Goal: Task Accomplishment & Management: Manage account settings

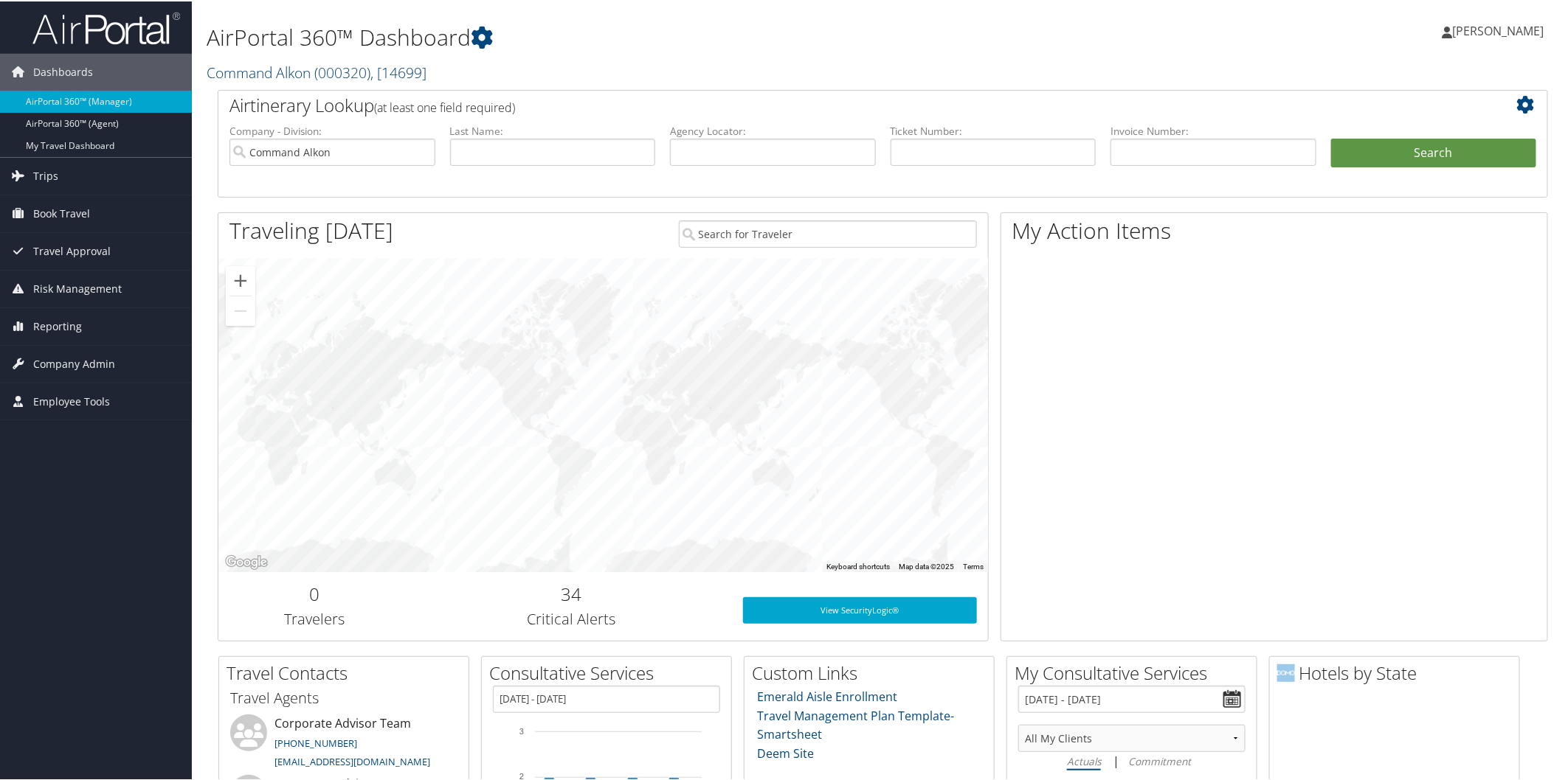
click at [228, 64] on link "Command Alkon ( 000320 ) , [ 14699 ]" at bounding box center [316, 71] width 220 height 20
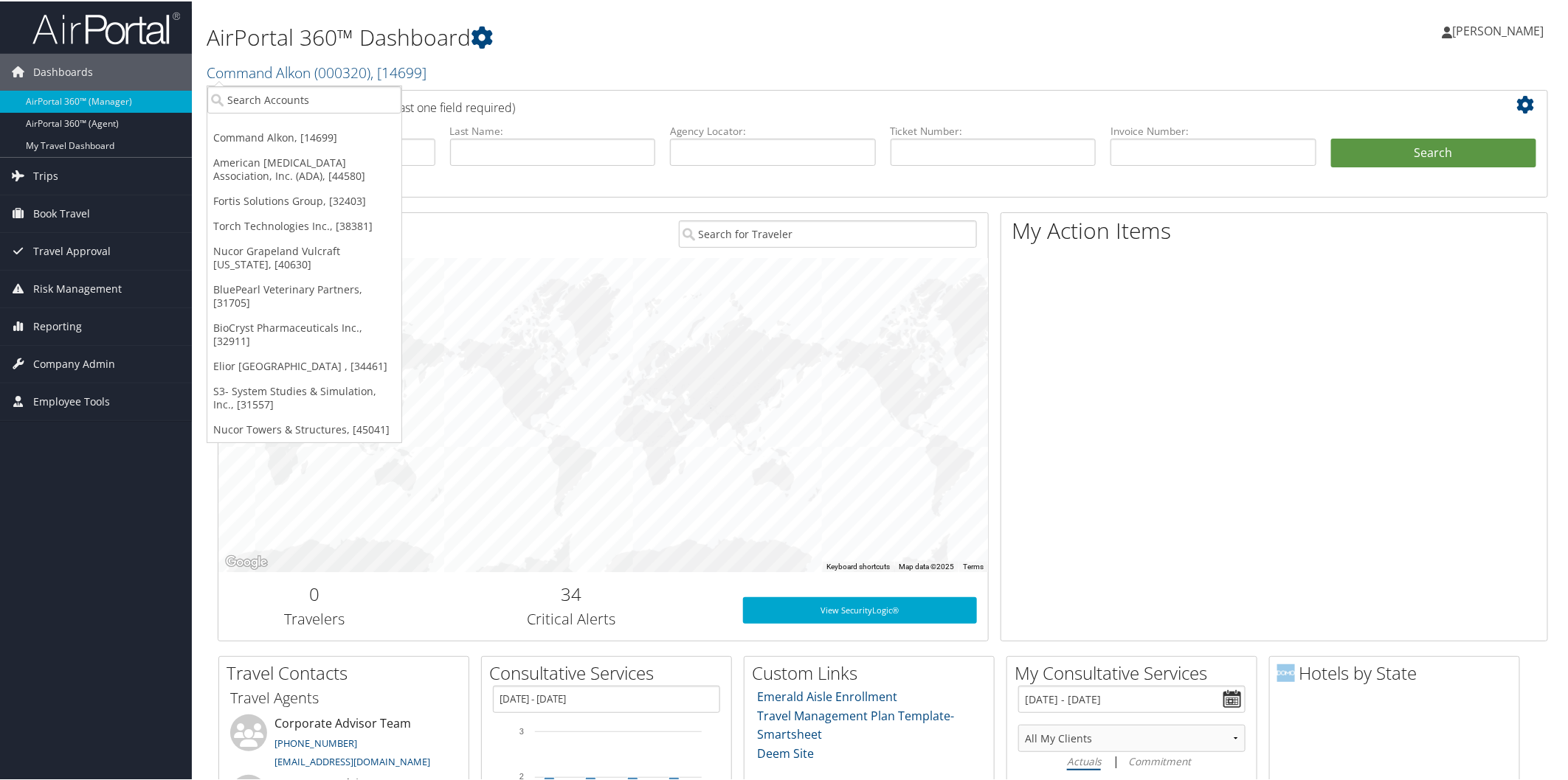
click at [271, 219] on link "Torch Technologies Inc., [38381]" at bounding box center [304, 225] width 194 height 25
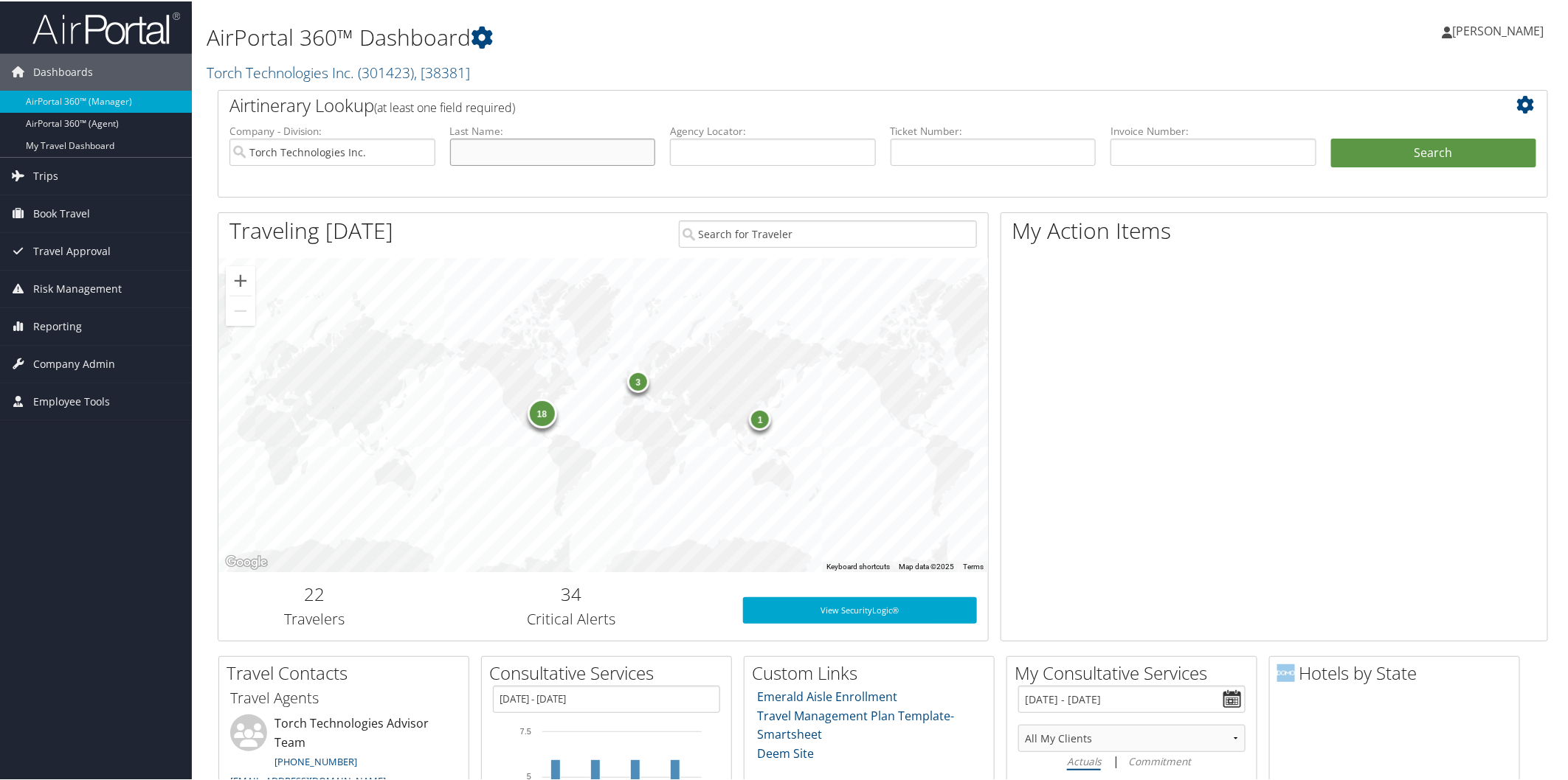
click at [611, 146] on input "text" at bounding box center [553, 151] width 206 height 27
type input "esslinger"
click at [1406, 156] on button "Search" at bounding box center [1434, 152] width 206 height 29
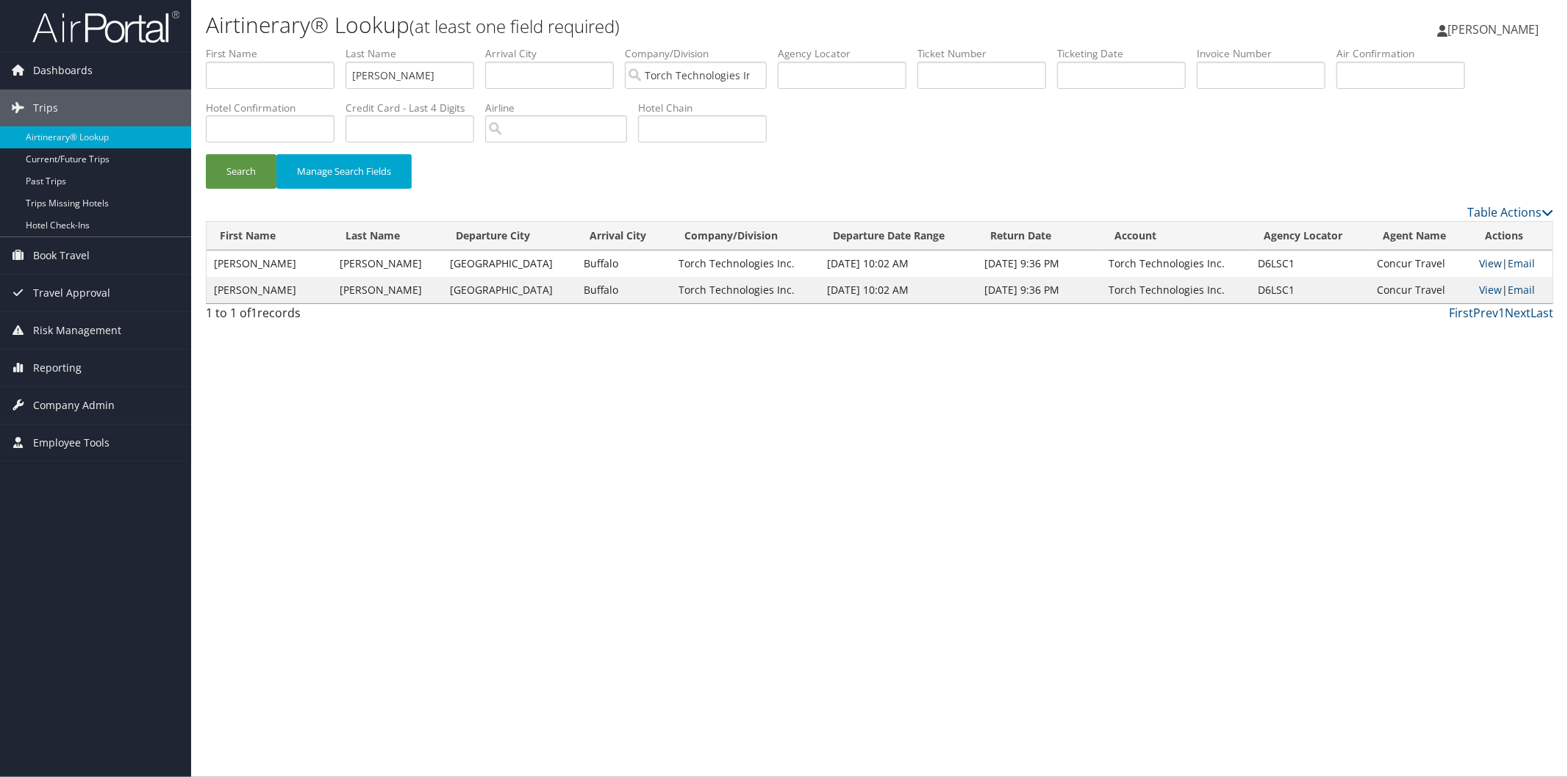
click at [1489, 262] on link "View" at bounding box center [1491, 263] width 23 height 14
click at [1495, 289] on link "View" at bounding box center [1491, 289] width 23 height 14
click at [48, 100] on span "Trips" at bounding box center [46, 108] width 25 height 37
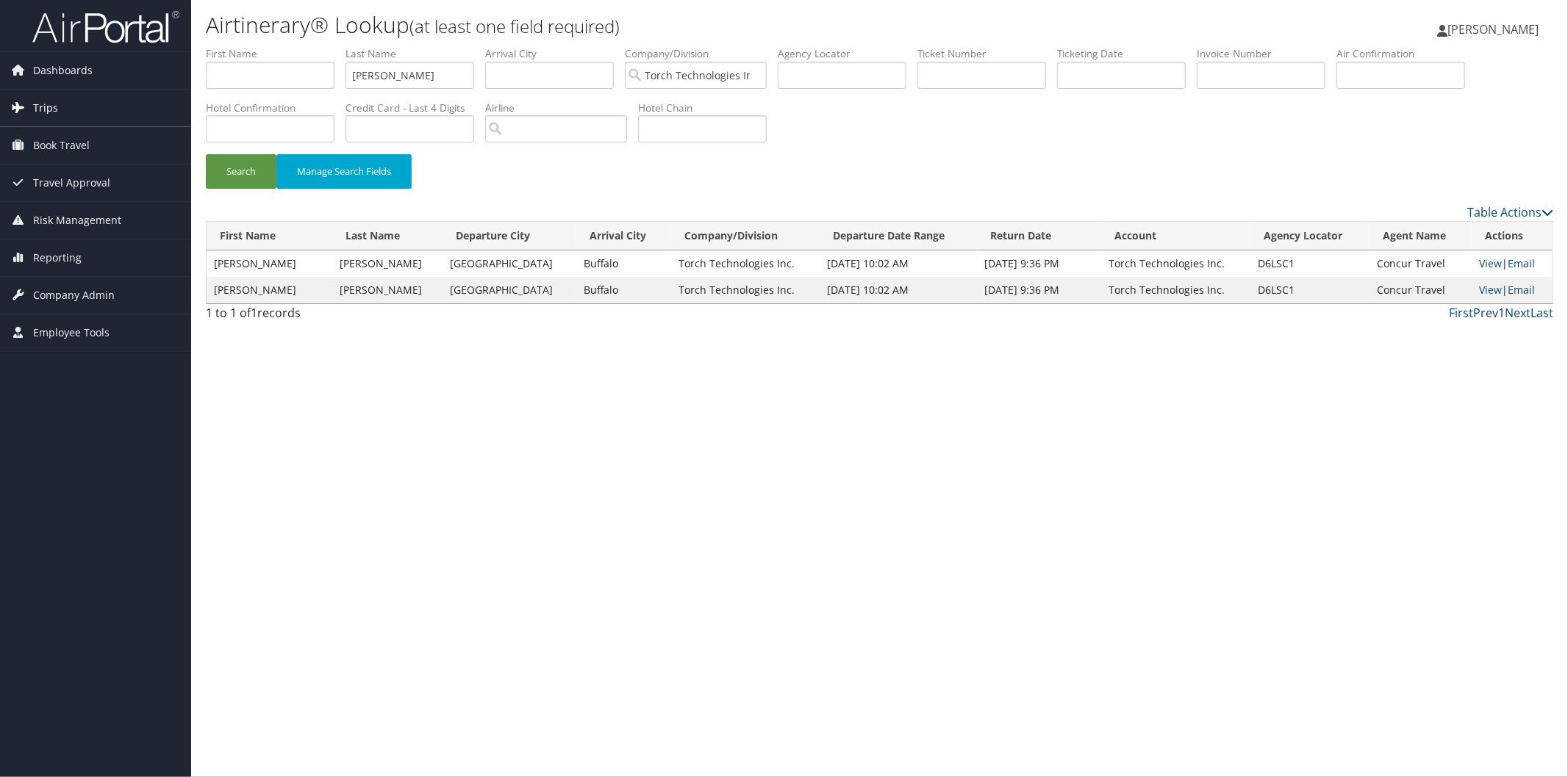
click at [47, 106] on span "Trips" at bounding box center [46, 108] width 25 height 37
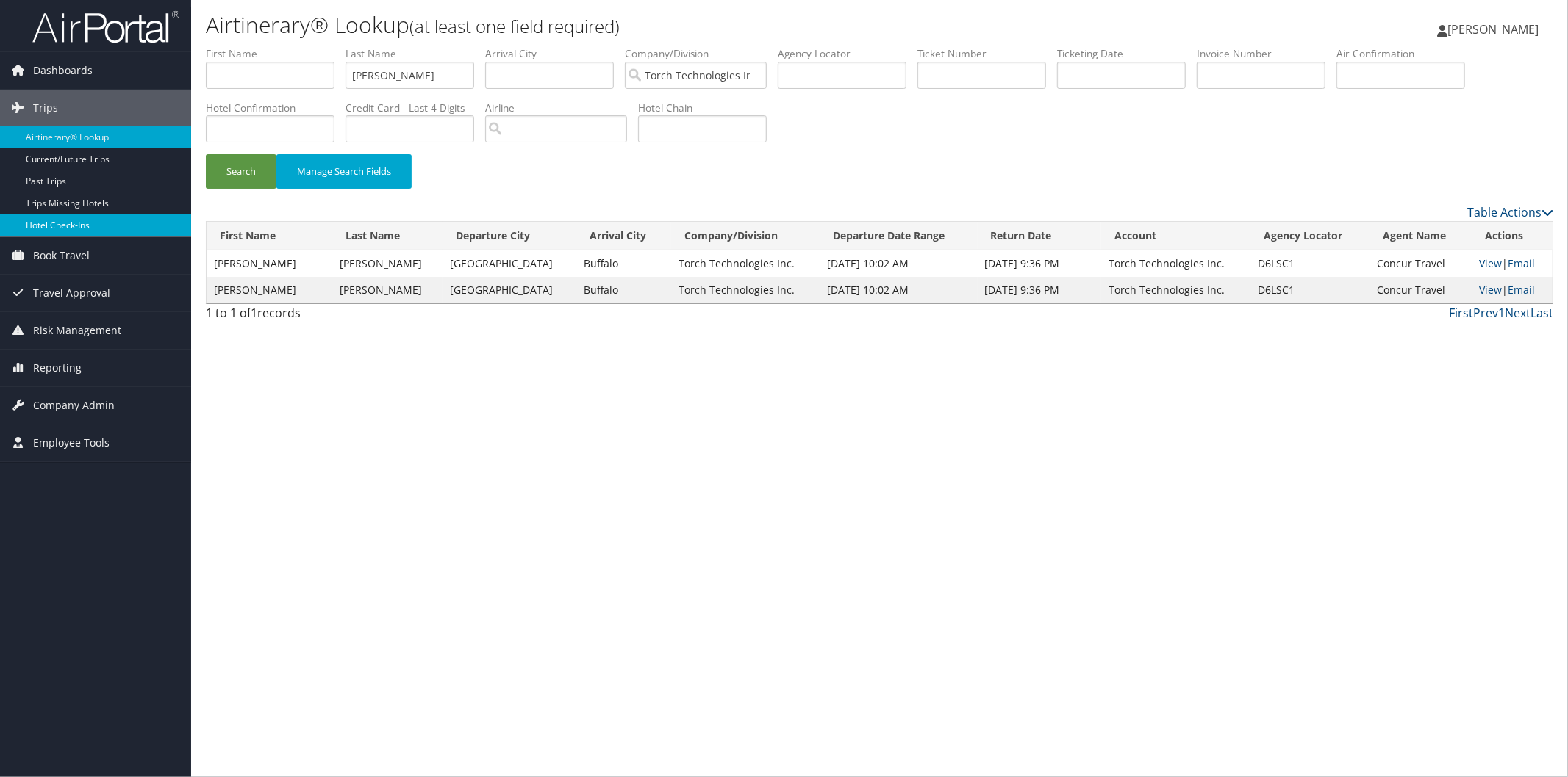
click at [63, 216] on link "Hotel Check-ins" at bounding box center [95, 225] width 191 height 22
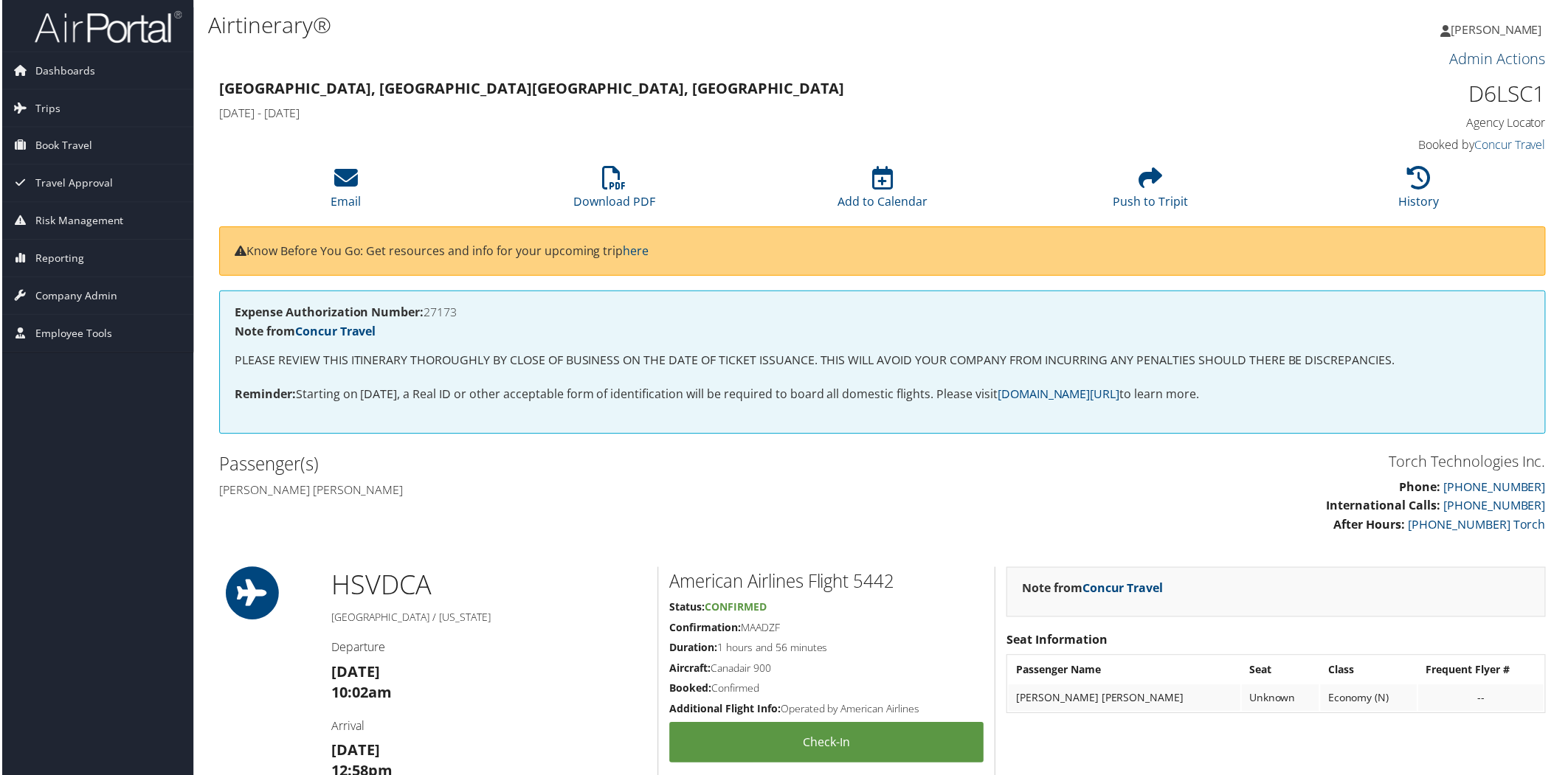
click at [1516, 55] on link "Admin Actions" at bounding box center [1499, 58] width 97 height 20
click at [1521, 79] on link "Repair Airtinerary®" at bounding box center [1483, 83] width 120 height 25
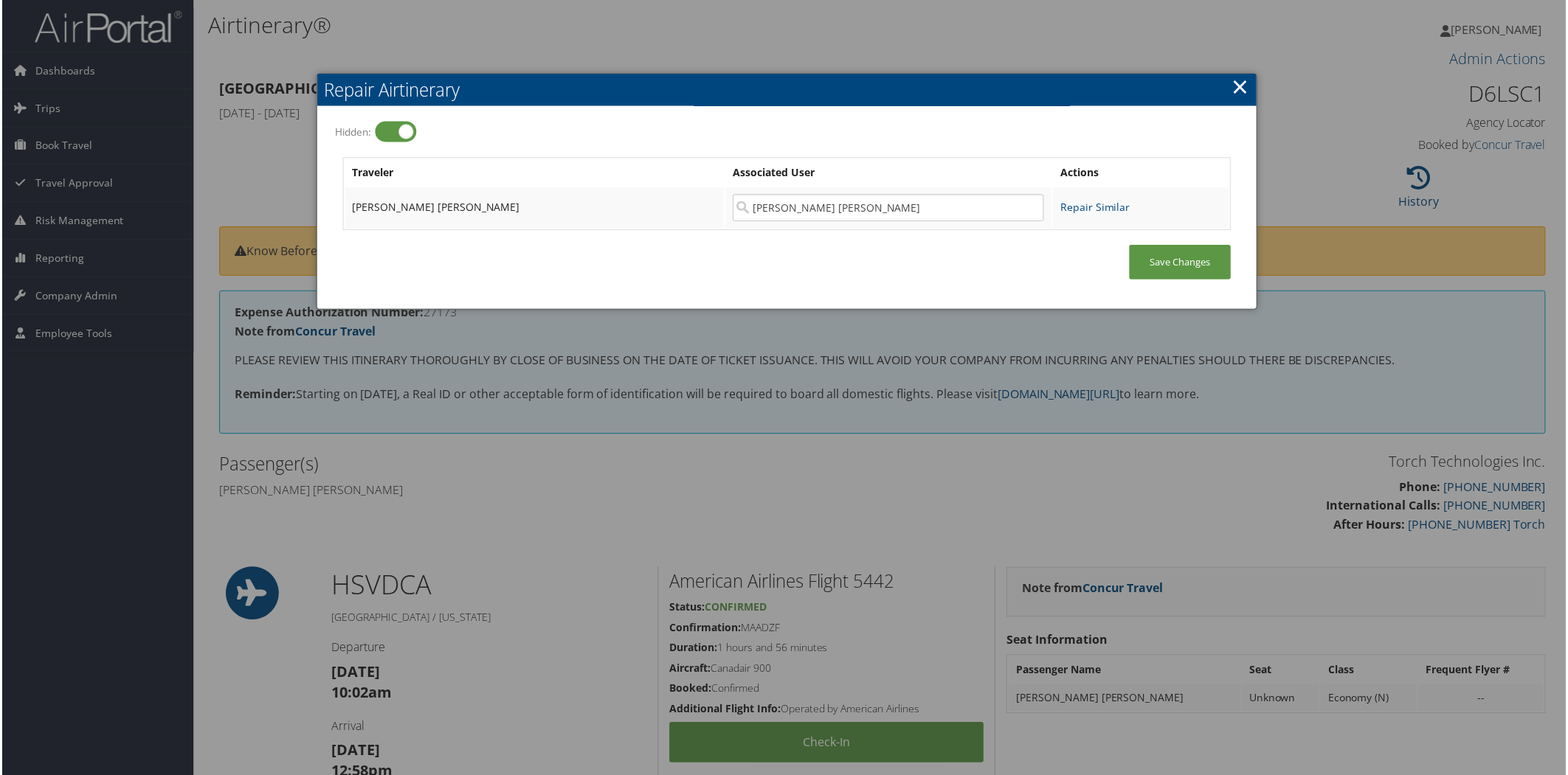
click at [1234, 84] on link "×" at bounding box center [1241, 86] width 17 height 29
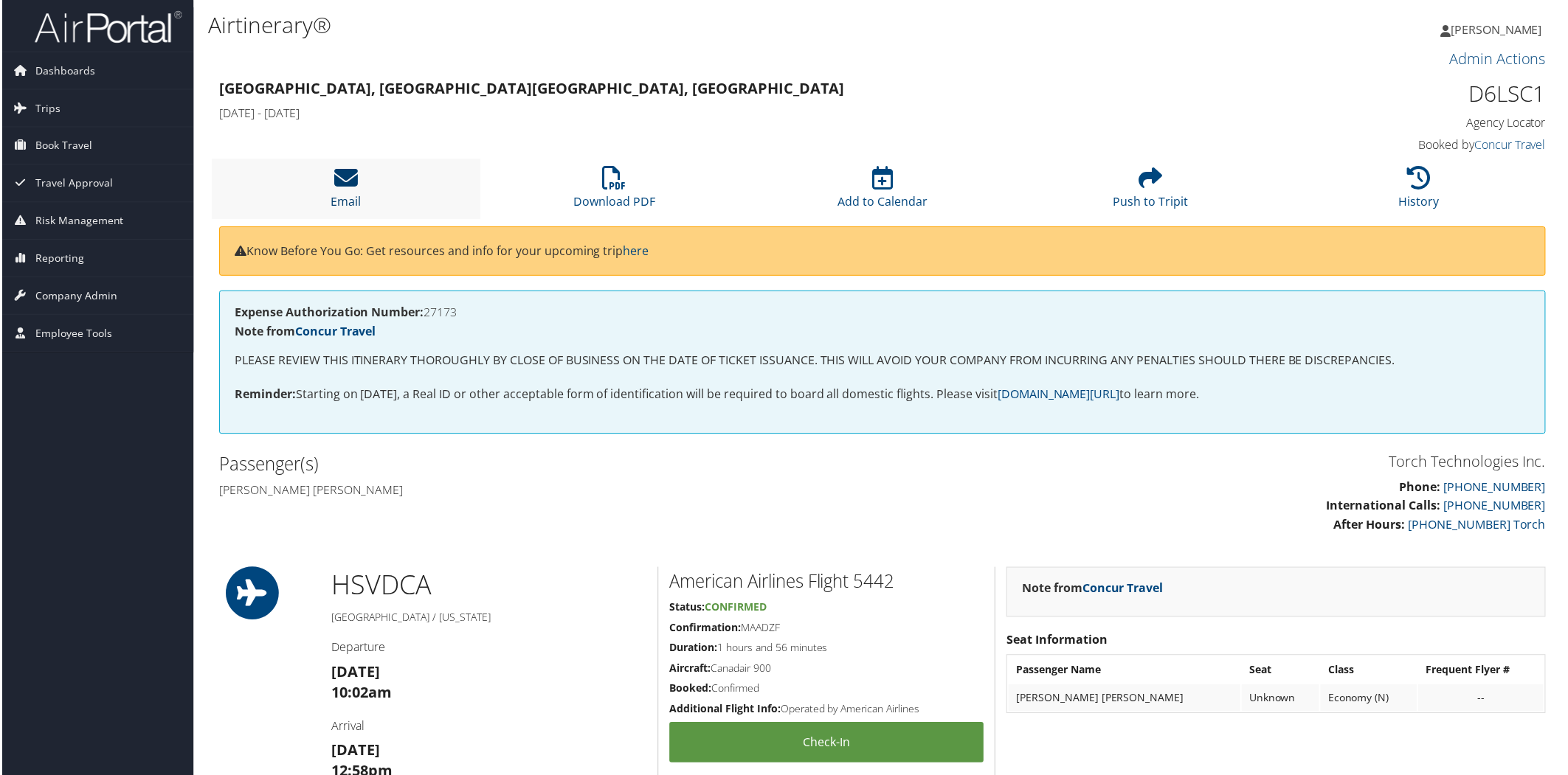
click at [347, 172] on icon at bounding box center [344, 178] width 24 height 24
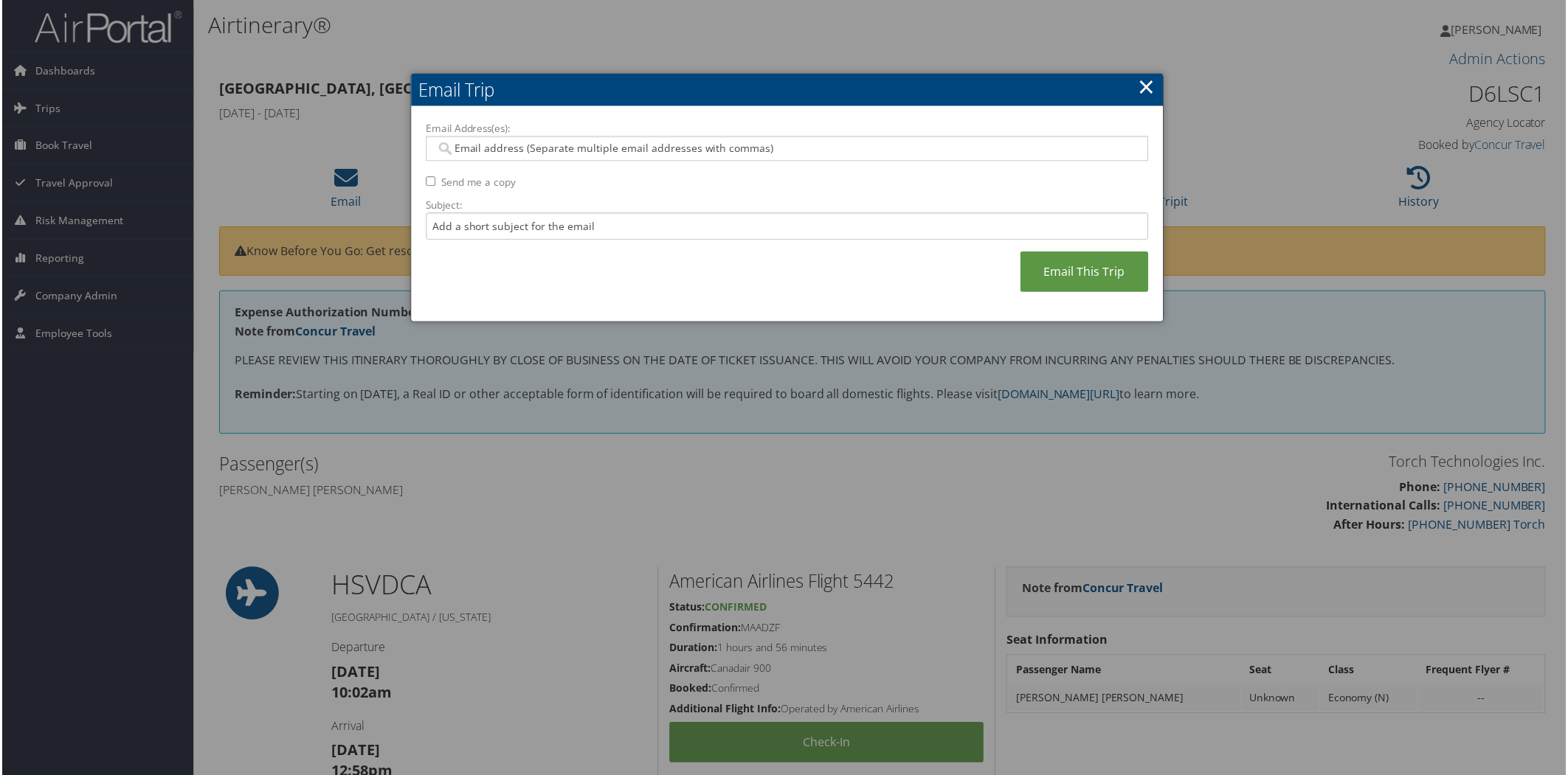
click at [541, 148] on input "Email Address(es):" at bounding box center [787, 149] width 705 height 15
type input "val"
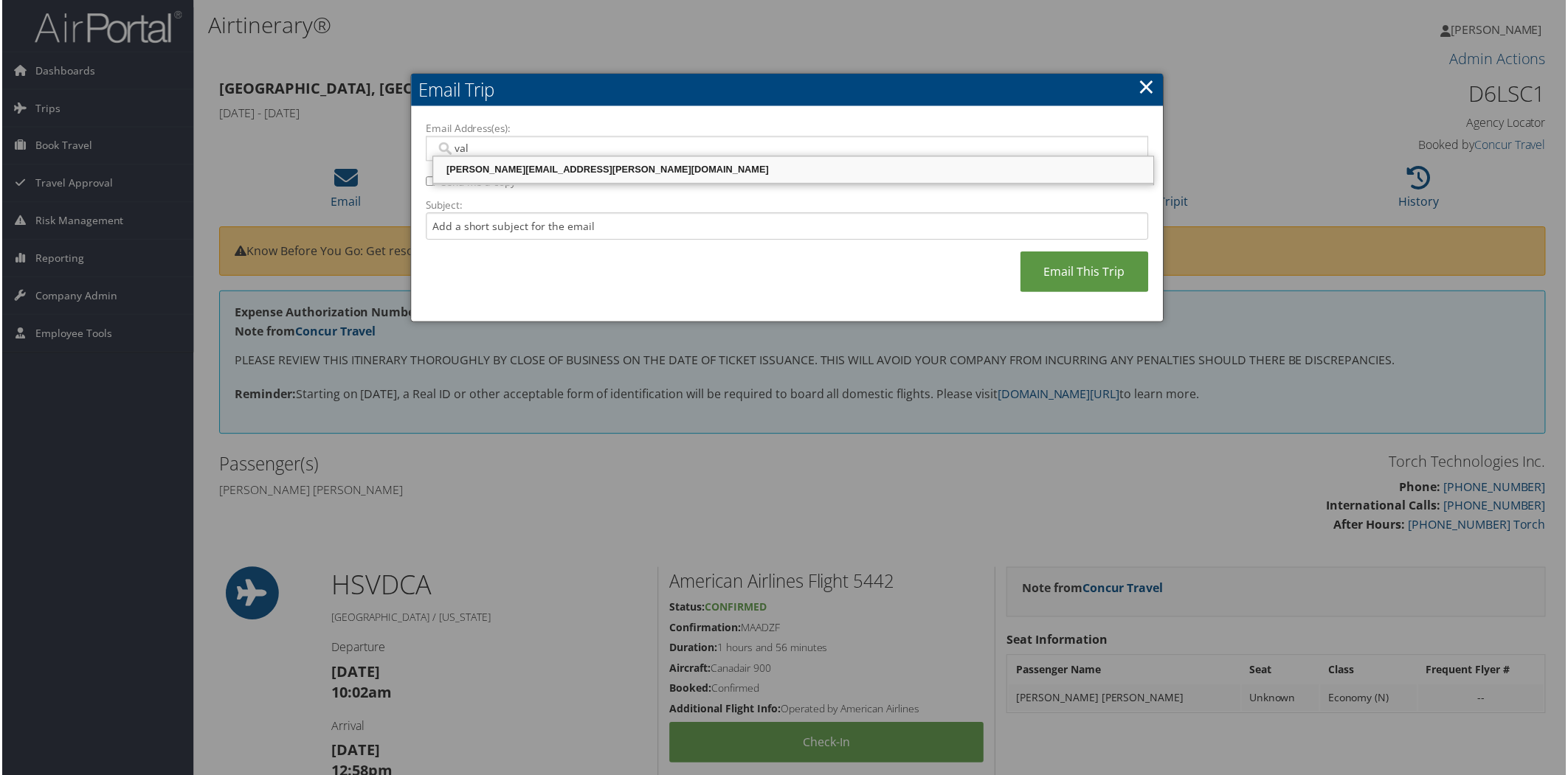
click at [569, 160] on div "[PERSON_NAME][EMAIL_ADDRESS][PERSON_NAME][DOMAIN_NAME]" at bounding box center [793, 170] width 718 height 22
type input "VALERIE.BUCKLER@CBTRAVEL.COM"
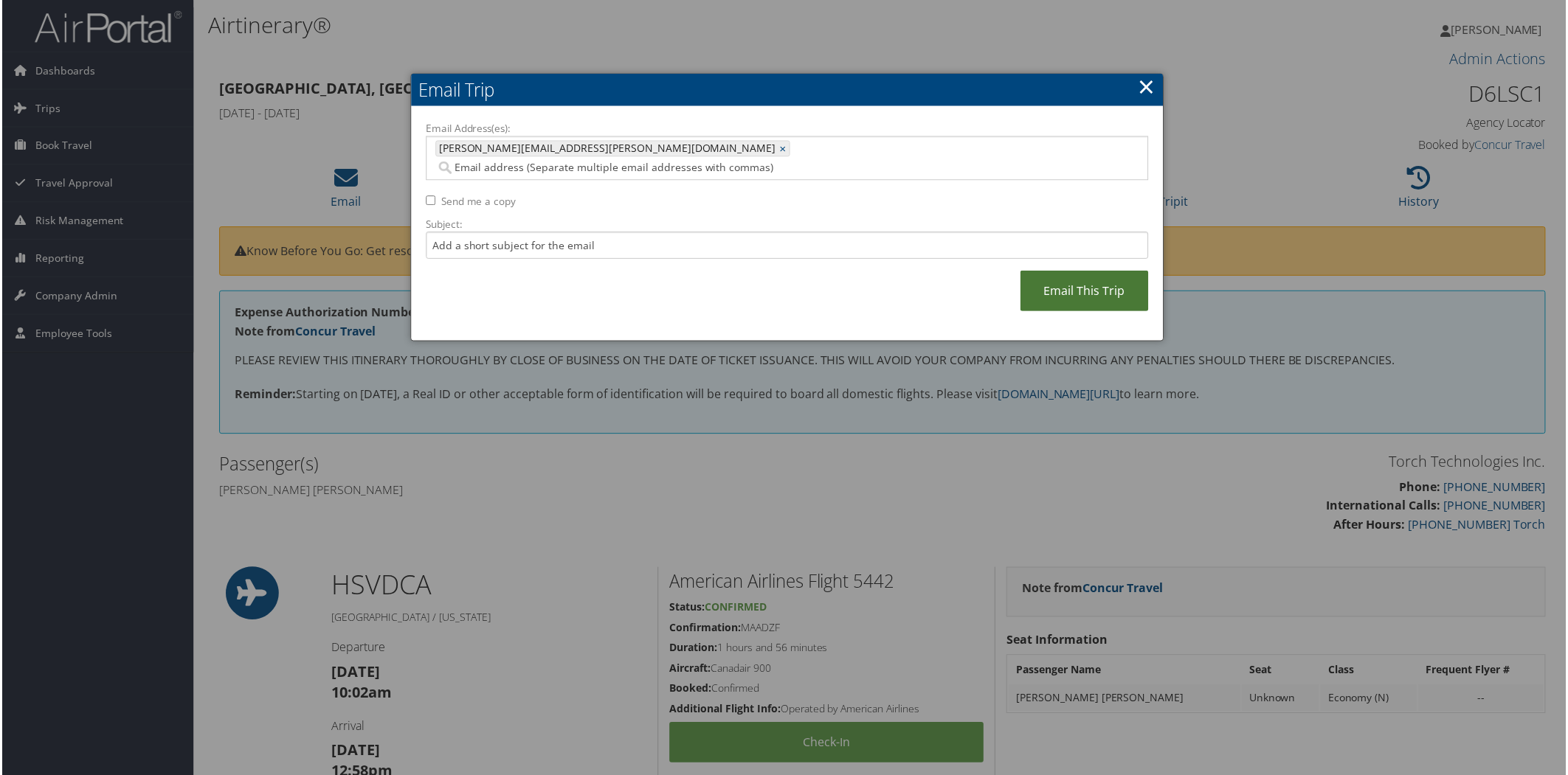
click at [1087, 272] on link "Email This Trip" at bounding box center [1085, 292] width 129 height 41
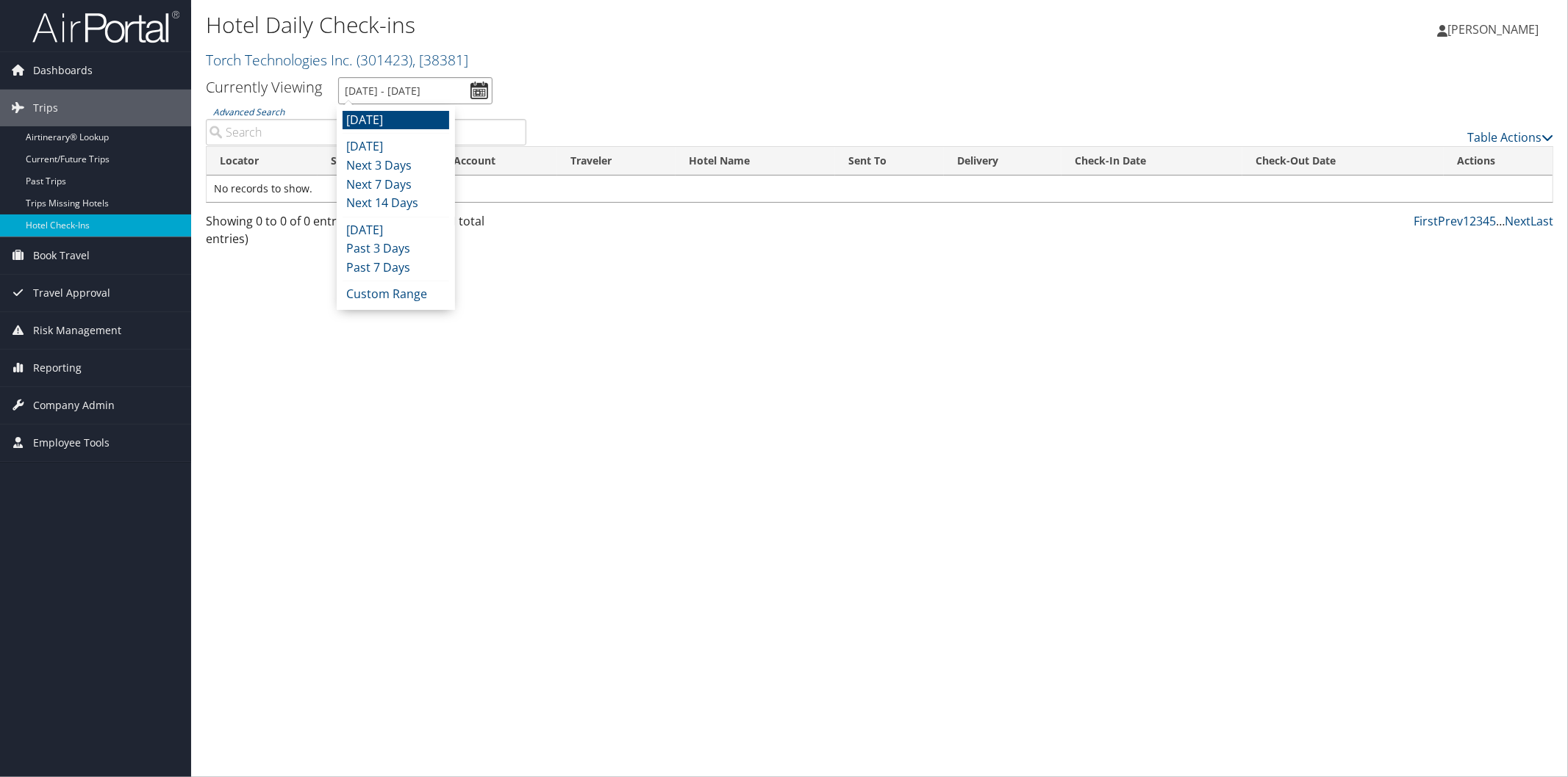
click at [403, 93] on input "[DATE] - [DATE]" at bounding box center [414, 91] width 154 height 27
click at [379, 167] on li "Next 3 Days" at bounding box center [396, 166] width 107 height 19
click at [388, 96] on input "9/5/2025 - 9/8/2025" at bounding box center [414, 91] width 154 height 27
click at [405, 182] on li "Next 7 Days" at bounding box center [396, 184] width 107 height 19
type input "[DATE] - [DATE]"
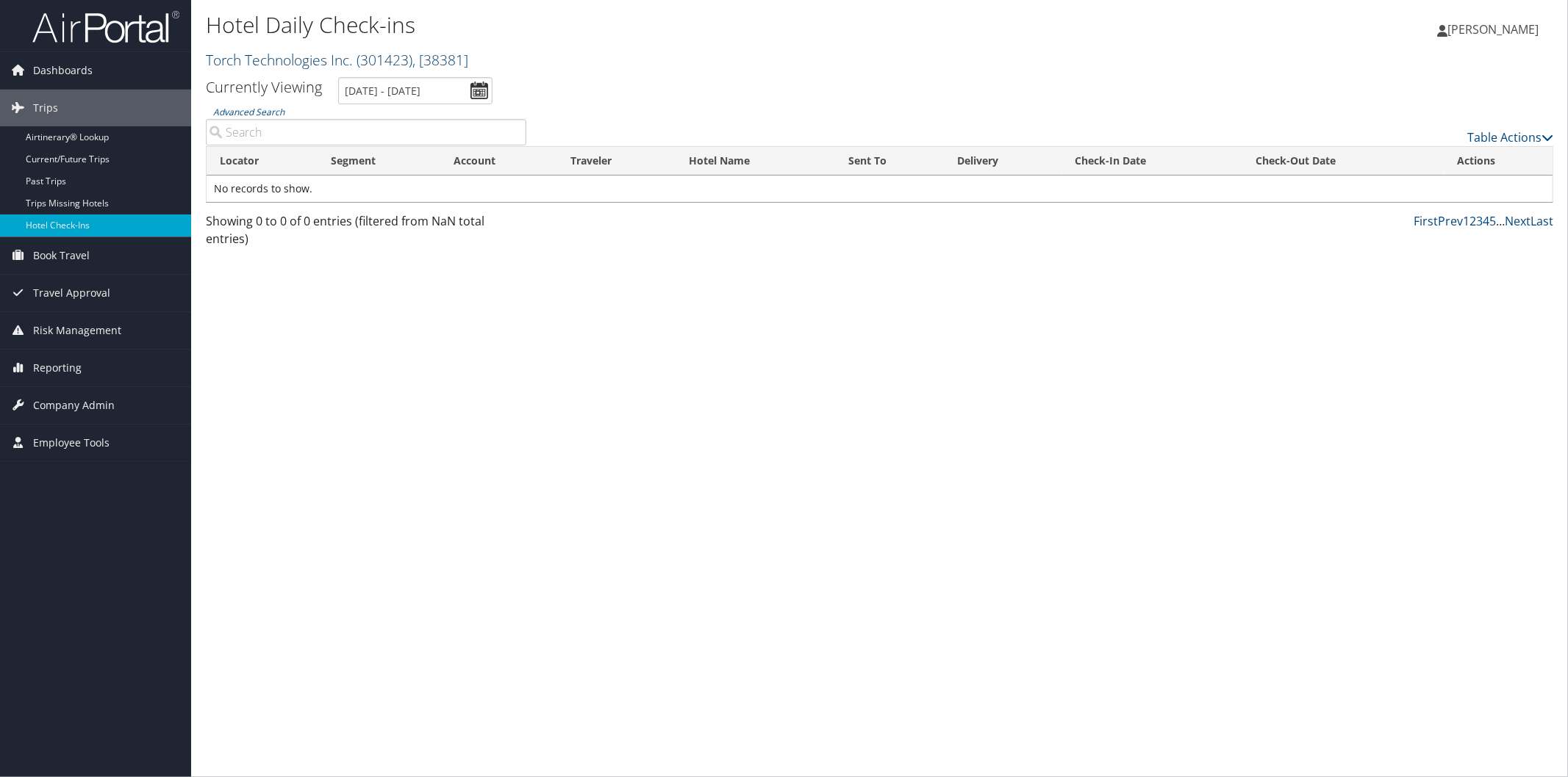
click at [286, 60] on link "Torch Technologies Inc. ( 301423 ) , [ 38381 ]" at bounding box center [337, 60] width 263 height 20
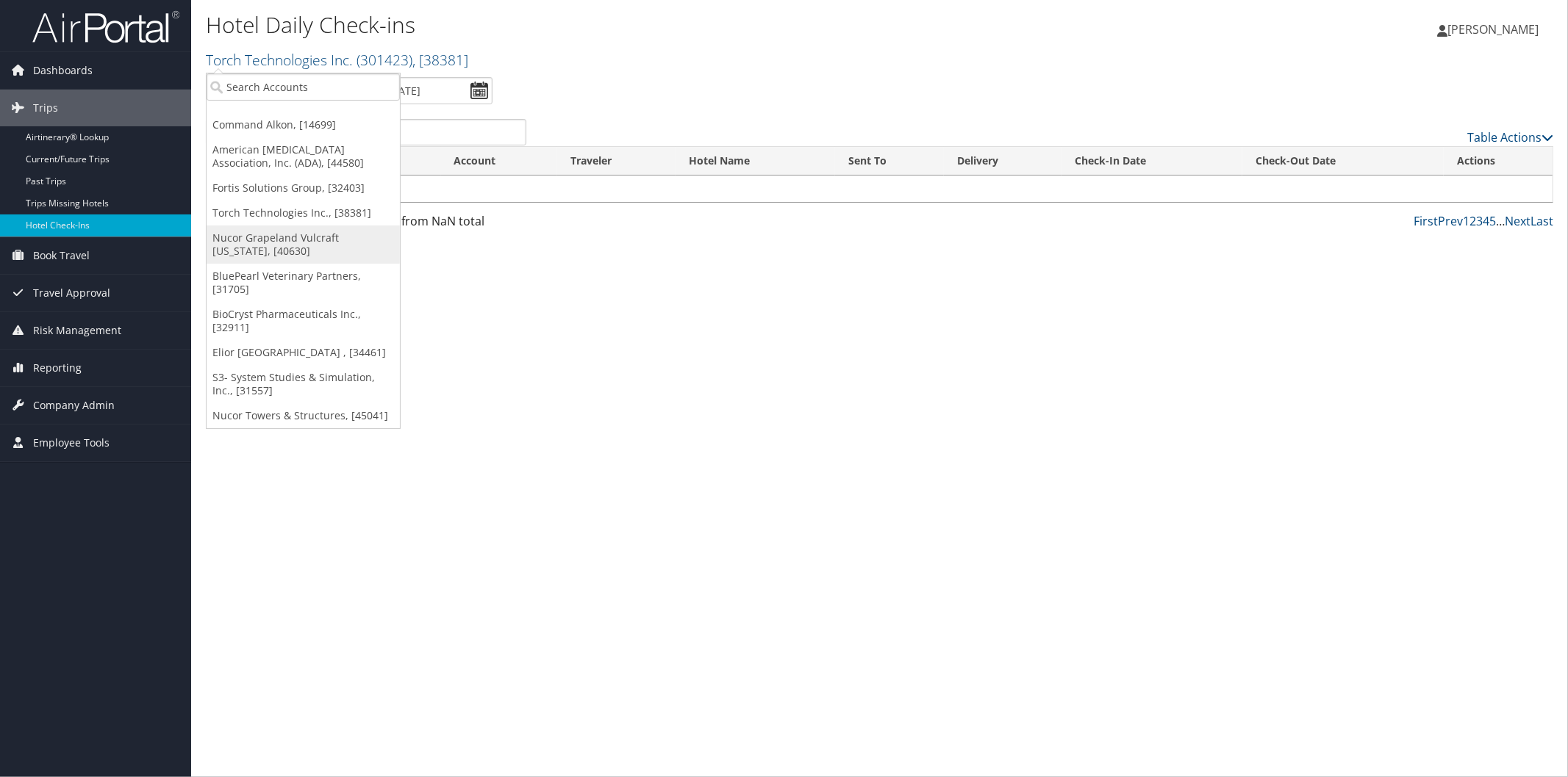
click at [300, 246] on link "Nucor Grapeland Vulcraft Texas, [40630]" at bounding box center [303, 245] width 193 height 38
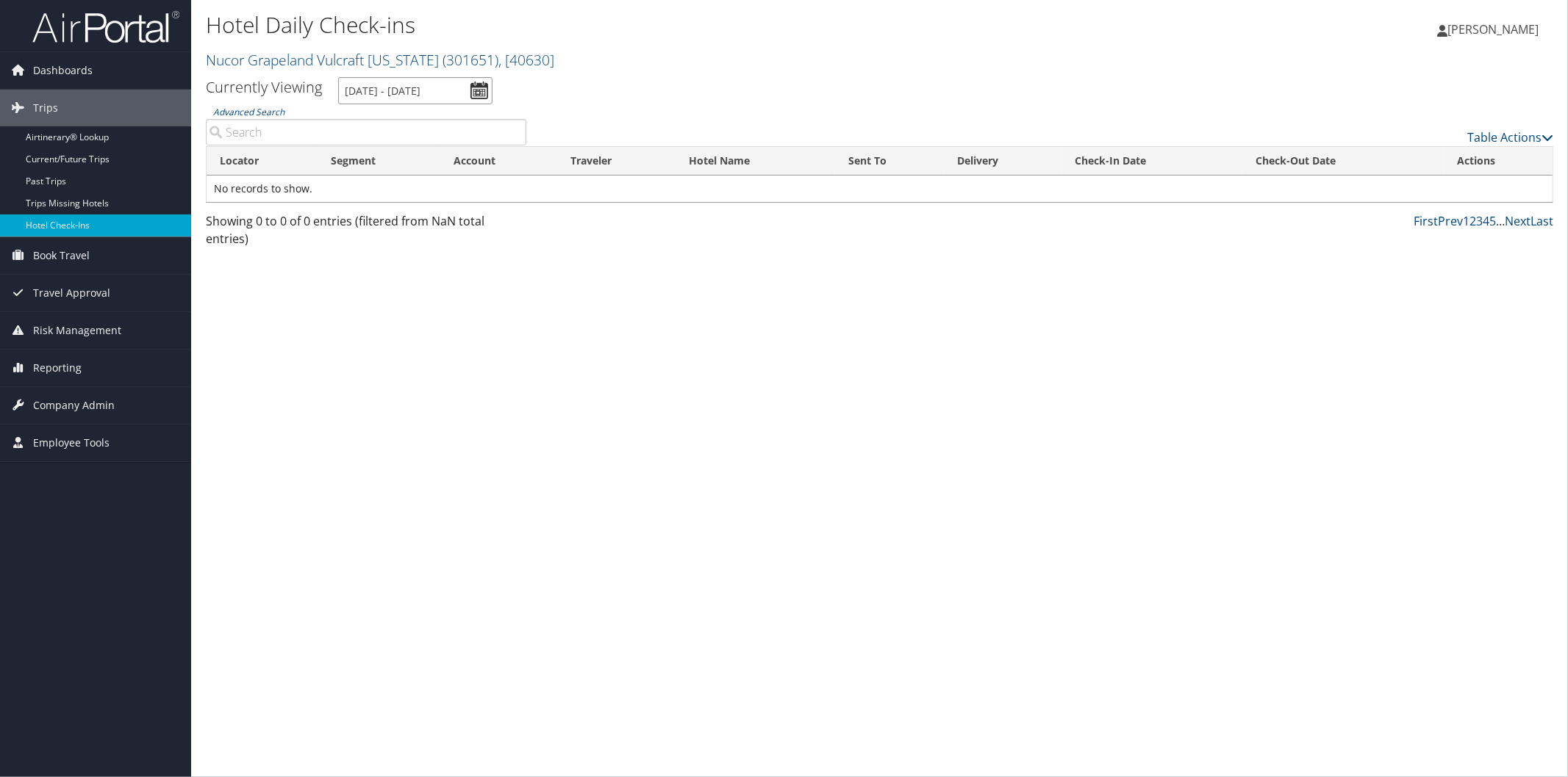
click at [396, 91] on input "9/6/2025 - 9/6/2025" at bounding box center [414, 91] width 154 height 27
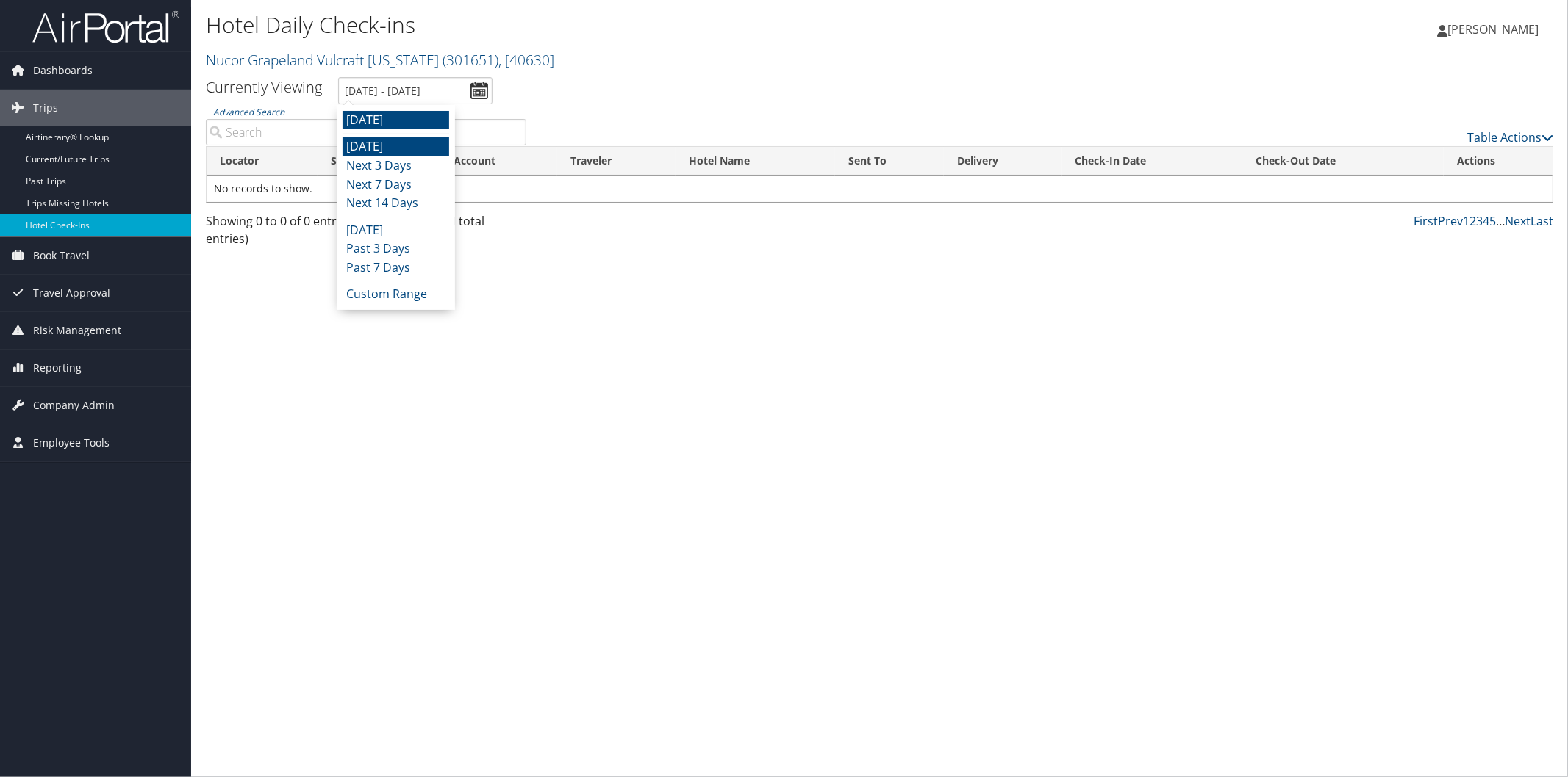
click at [380, 149] on li "Today" at bounding box center [396, 146] width 107 height 19
click at [379, 100] on input "9/5/2025 - 9/5/2025" at bounding box center [414, 91] width 154 height 27
click at [383, 188] on li "Next 7 Days" at bounding box center [396, 184] width 107 height 19
type input "9/5/2025 - 9/12/2025"
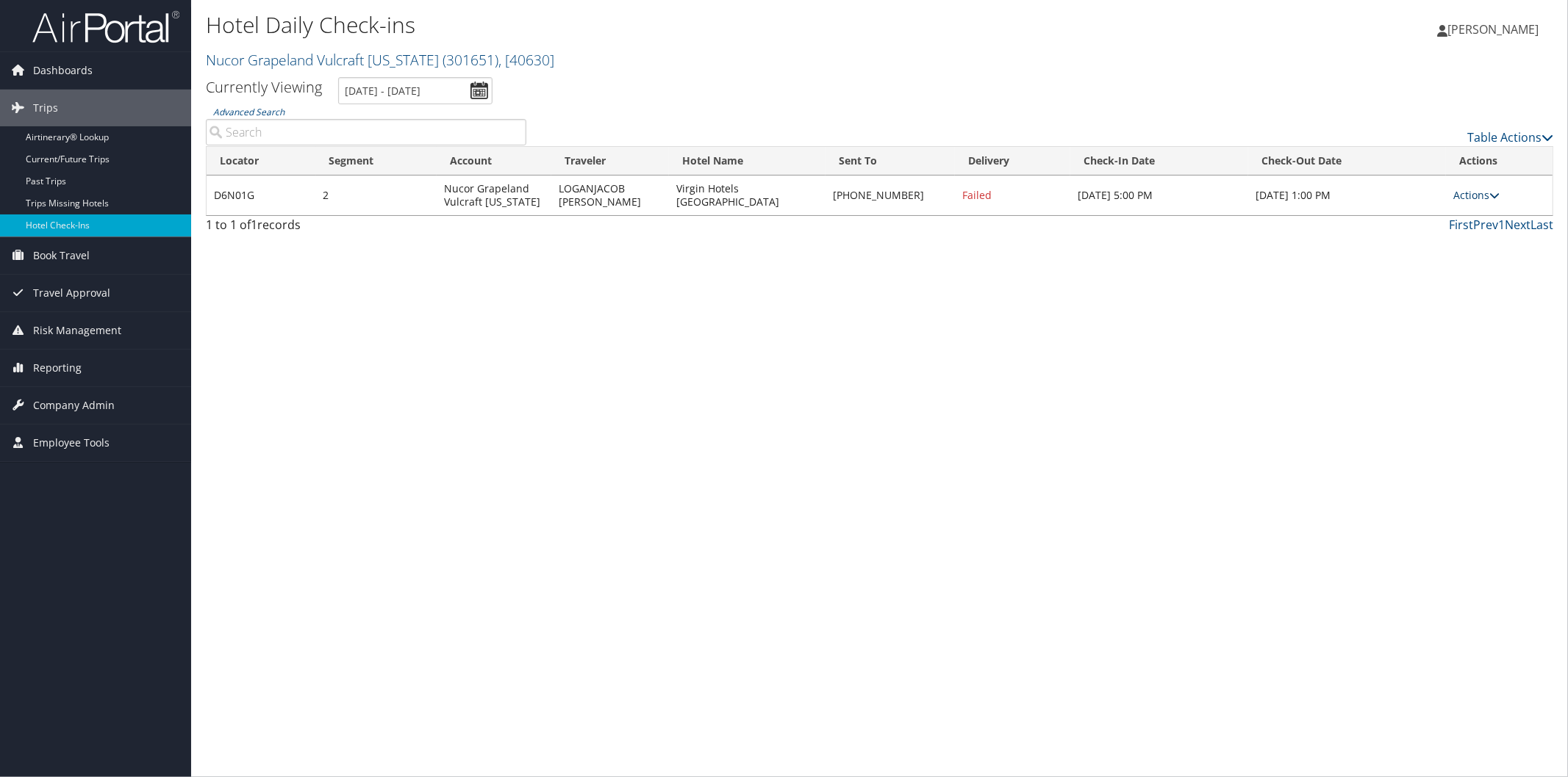
click at [1497, 195] on icon at bounding box center [1495, 195] width 11 height 11
click at [1426, 294] on link "View Itinerary" at bounding box center [1433, 291] width 126 height 25
click at [294, 55] on link "Nucor Grapeland Vulcraft Texas ( 301651 ) , [ 40630 ]" at bounding box center [379, 60] width 348 height 20
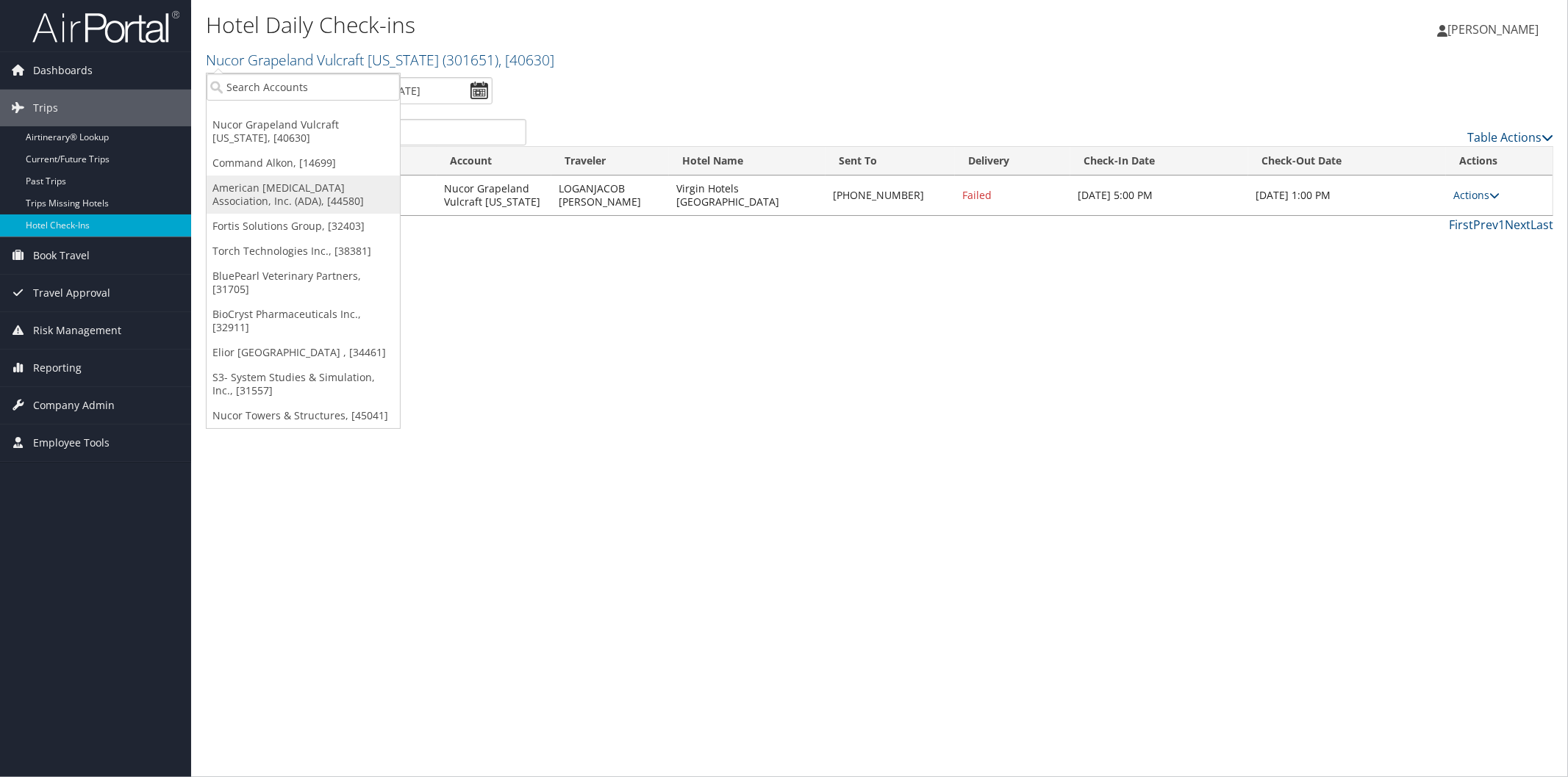
click at [299, 186] on link "American [MEDICAL_DATA] Association, Inc. (ADA), [44580]" at bounding box center [303, 194] width 193 height 38
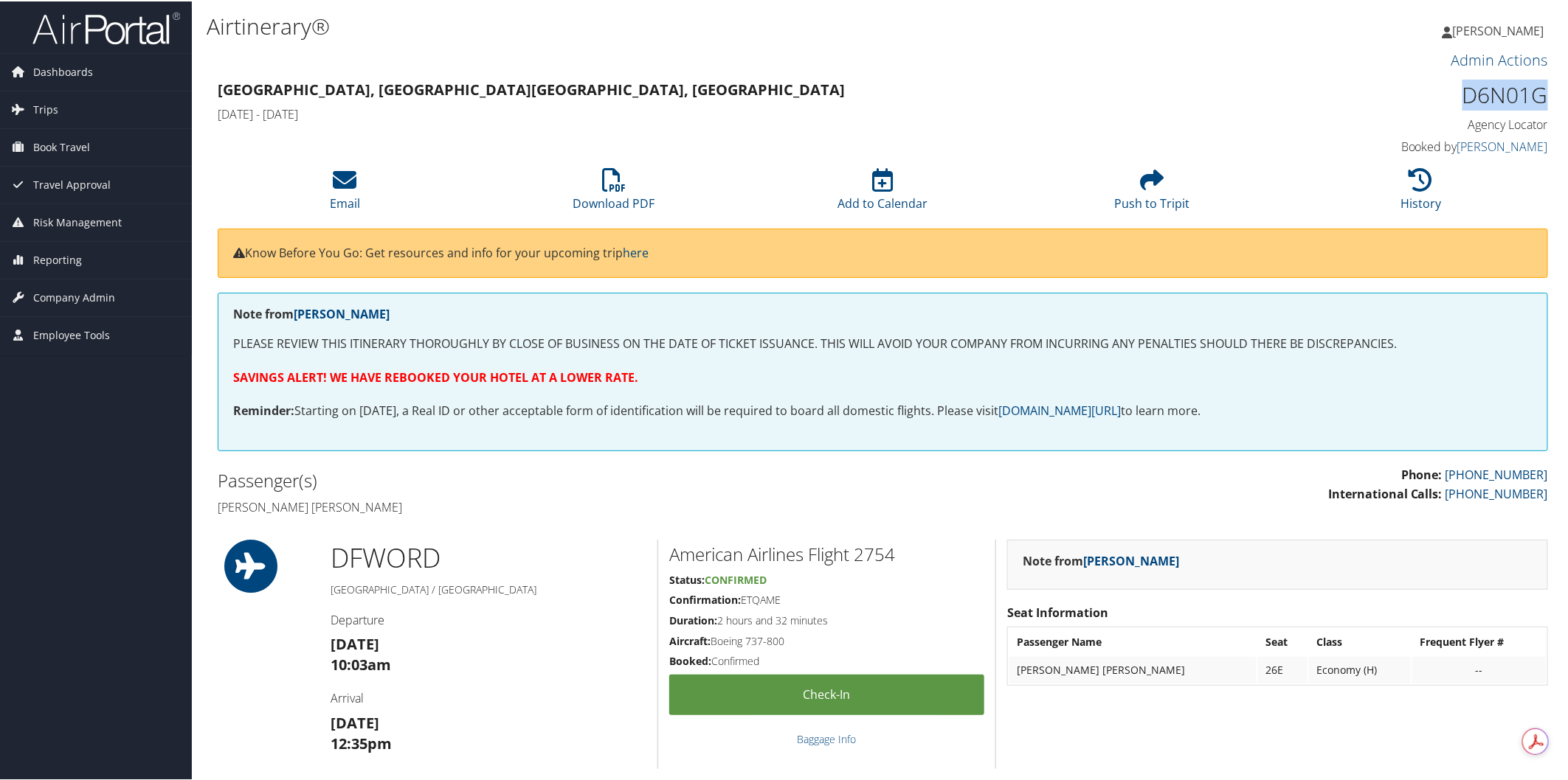
drag, startPoint x: 1457, startPoint y: 92, endPoint x: 1538, endPoint y: 90, distance: 81.0
click at [1538, 90] on h1 "D6N01G" at bounding box center [1390, 94] width 316 height 31
copy h1 "D6N01G"
click at [350, 174] on icon at bounding box center [344, 178] width 24 height 24
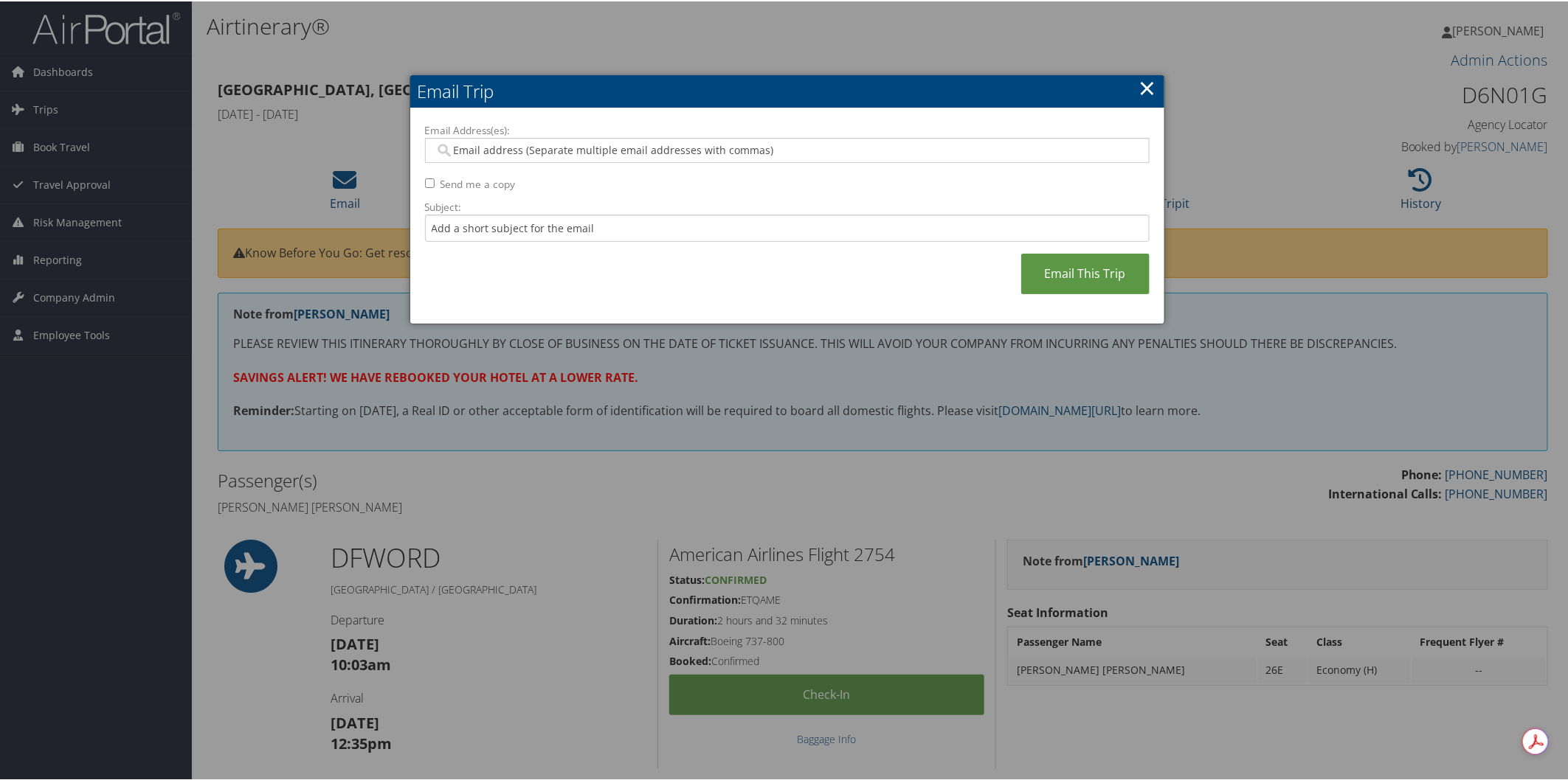
click at [666, 149] on input "Email Address(es):" at bounding box center [787, 149] width 705 height 15
type input "val"
click at [572, 169] on div "VALERIE.BUCKLER@CBTRAVEL.COM" at bounding box center [793, 170] width 718 height 15
type input "VALERIE.BUCKLER@CBTRAVEL.COM"
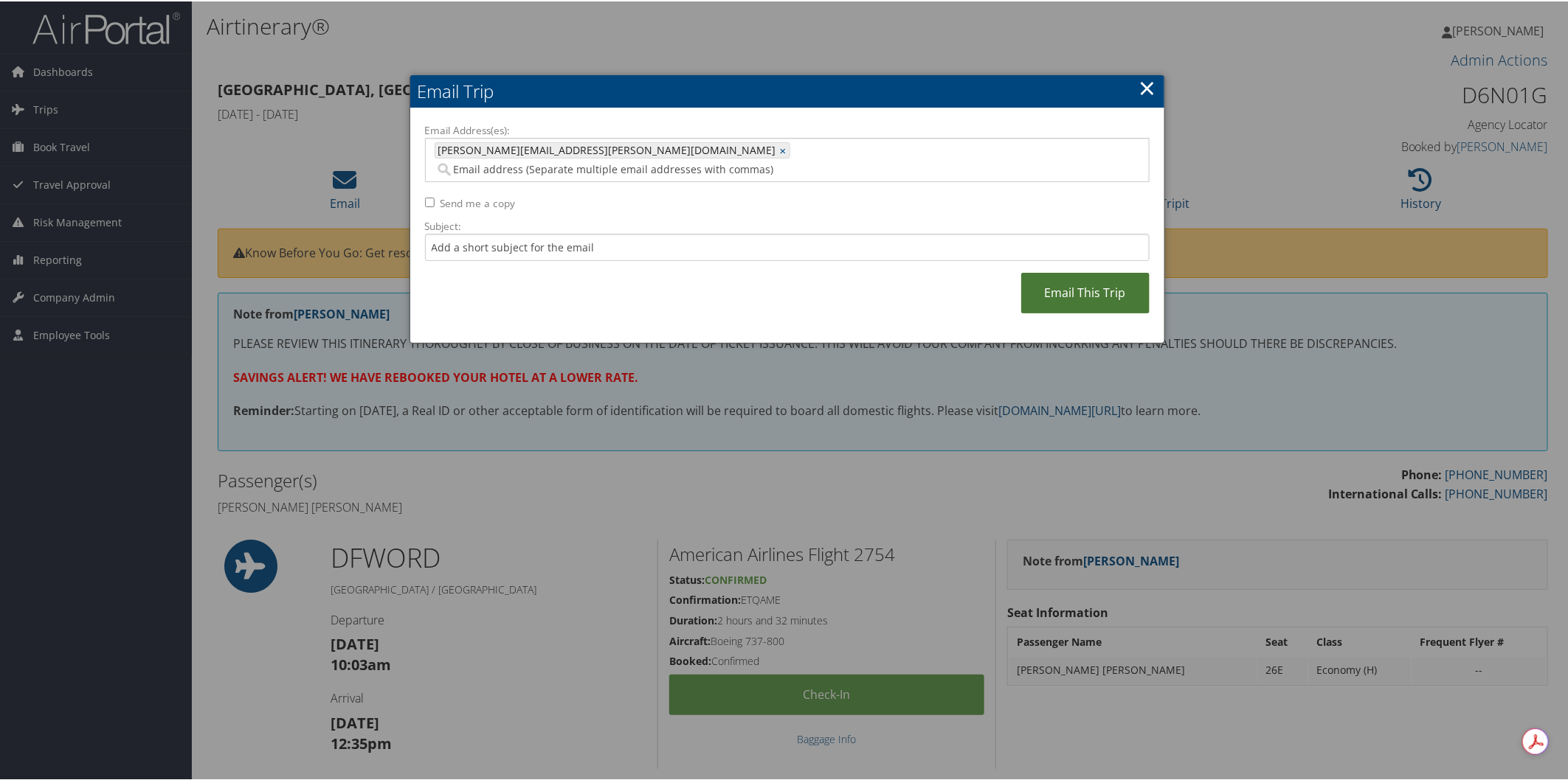
click at [1100, 275] on link "Email This Trip" at bounding box center [1085, 292] width 129 height 41
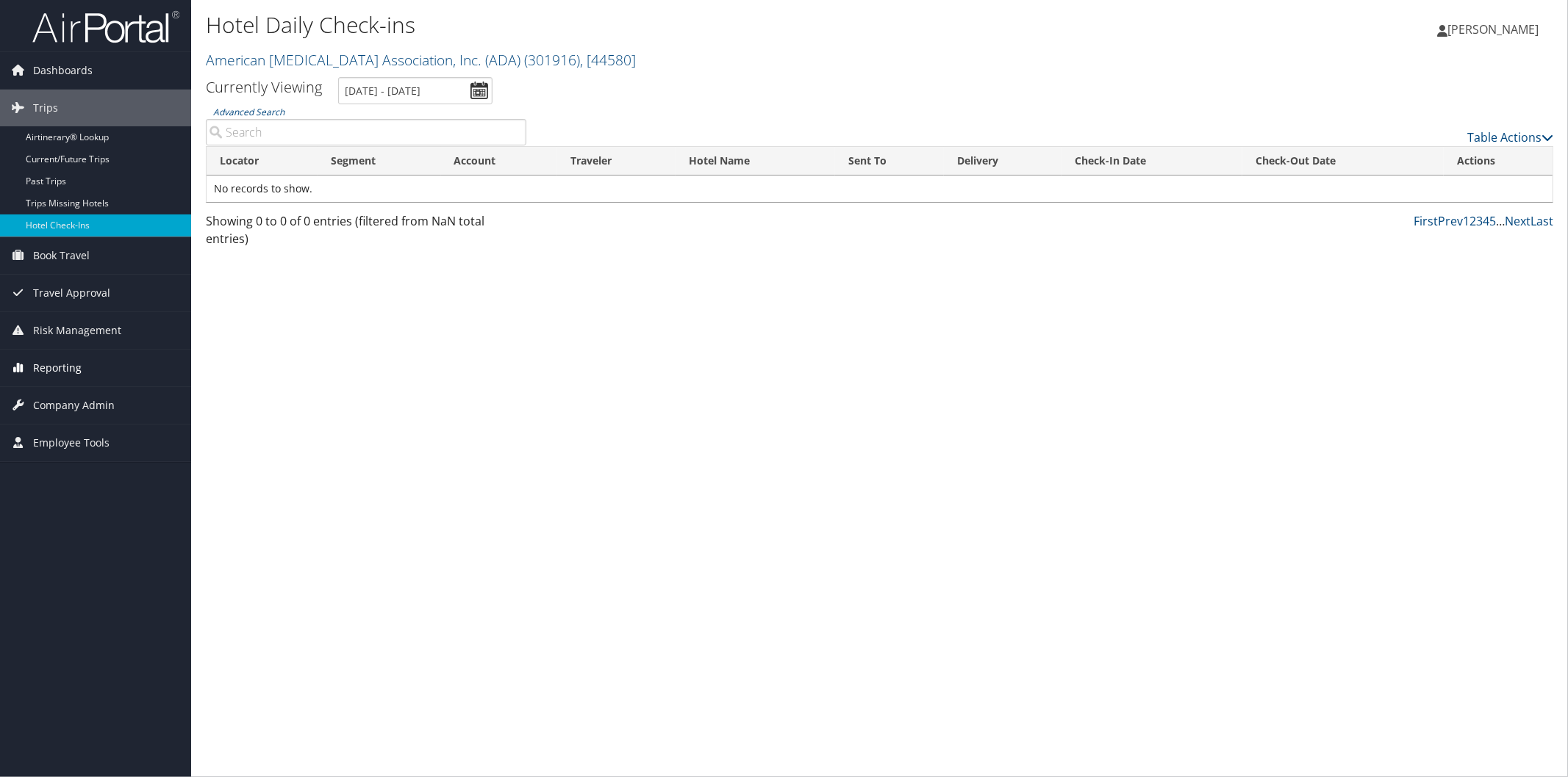
click at [73, 362] on span "Reporting" at bounding box center [57, 368] width 48 height 37
click at [68, 529] on span "Company Admin" at bounding box center [74, 537] width 82 height 37
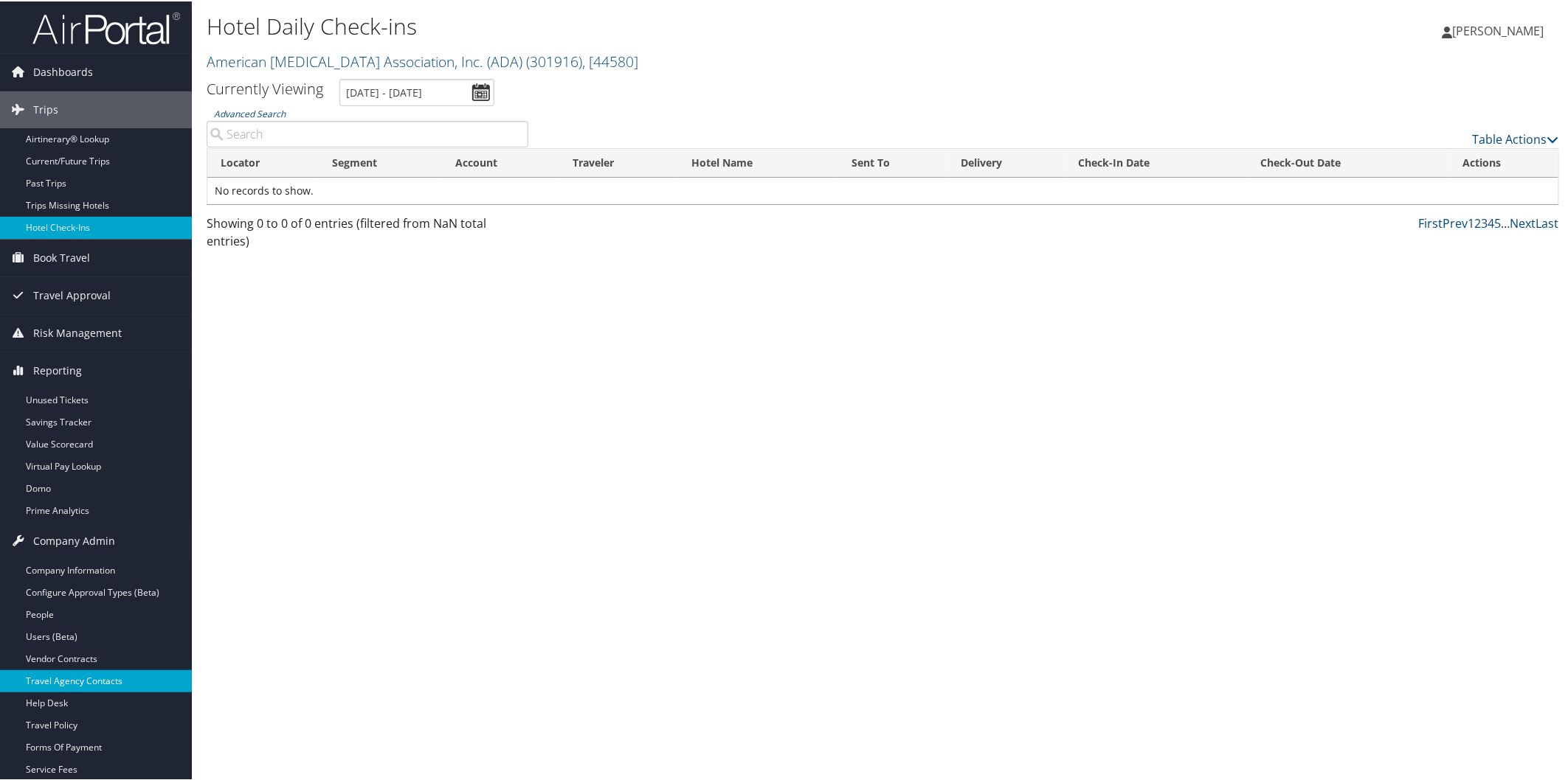
scroll to position [214, 0]
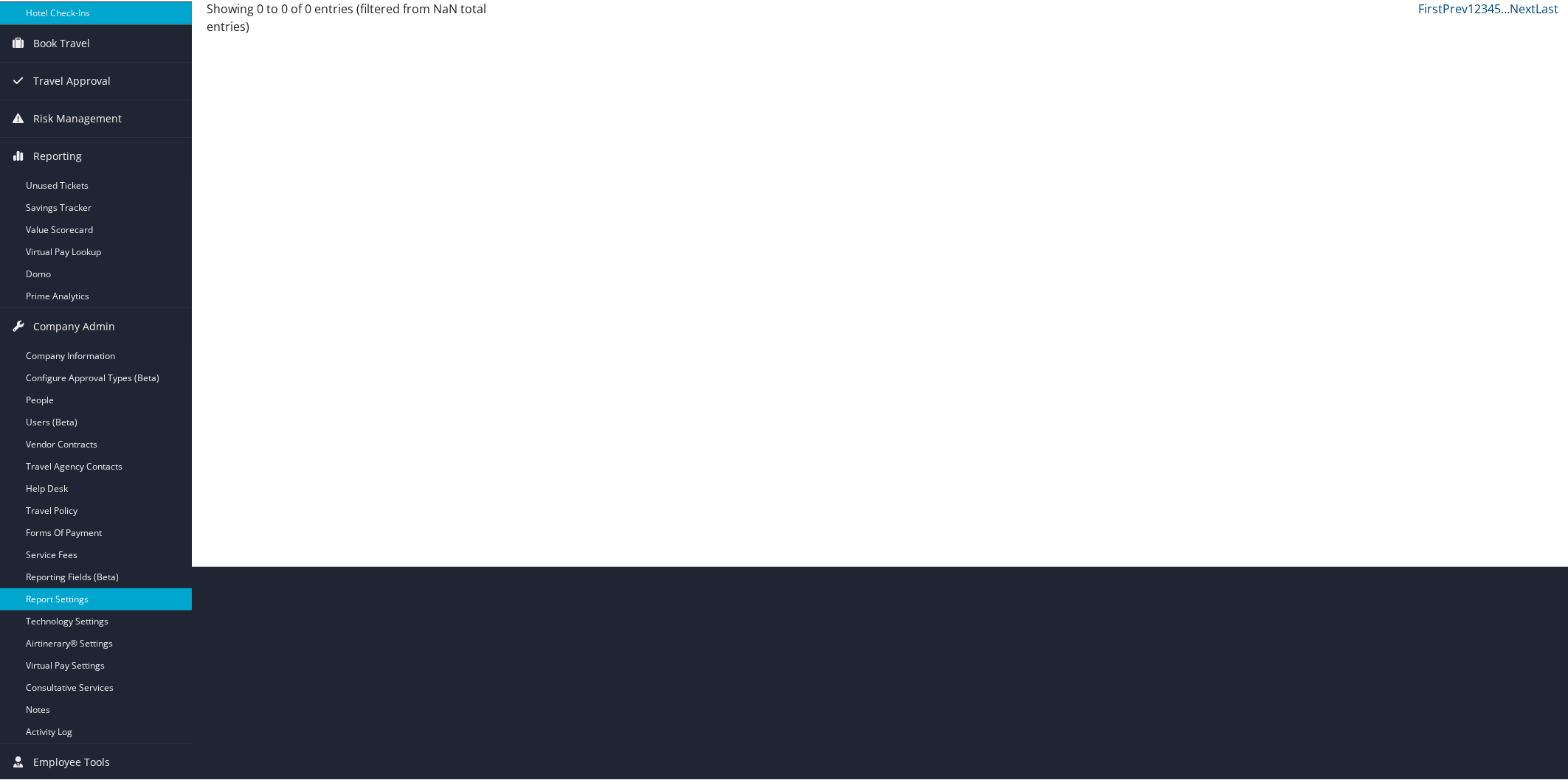
click at [70, 602] on link "Report Settings" at bounding box center [96, 597] width 192 height 22
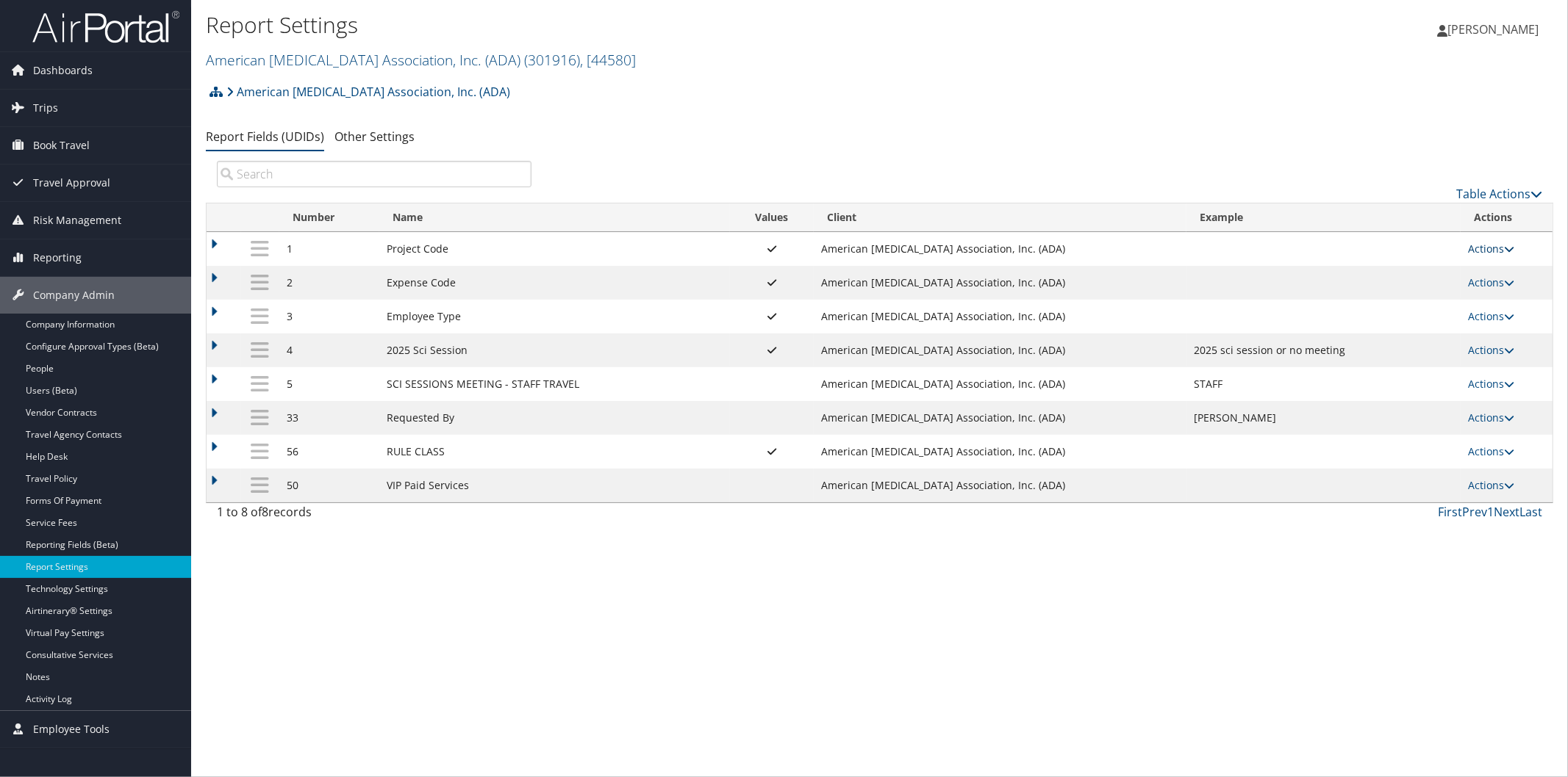
click at [1509, 247] on icon at bounding box center [1509, 249] width 11 height 11
drag, startPoint x: 1399, startPoint y: 320, endPoint x: 1406, endPoint y: 415, distance: 95.3
click at [1393, 424] on tbody "1 Project Code American [MEDICAL_DATA] Association, Inc. (ADA) Actions Update R…" at bounding box center [879, 368] width 1346 height 271
click at [1500, 245] on link "Actions" at bounding box center [1490, 248] width 47 height 14
click at [1449, 268] on link "Update Report Field Values" at bounding box center [1435, 272] width 159 height 25
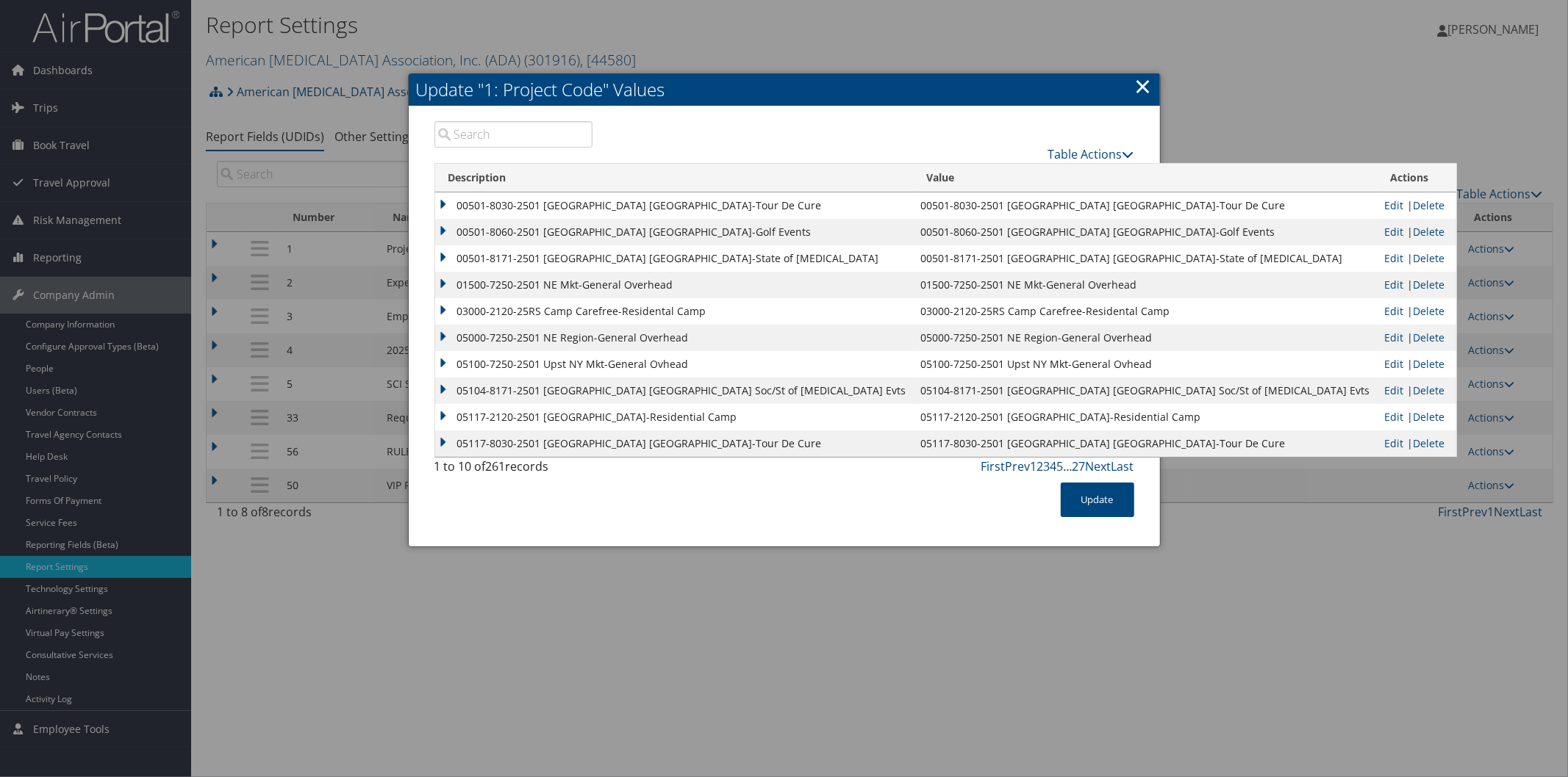
click at [483, 128] on input "search" at bounding box center [514, 135] width 159 height 26
paste input "91350-7250-25RS"
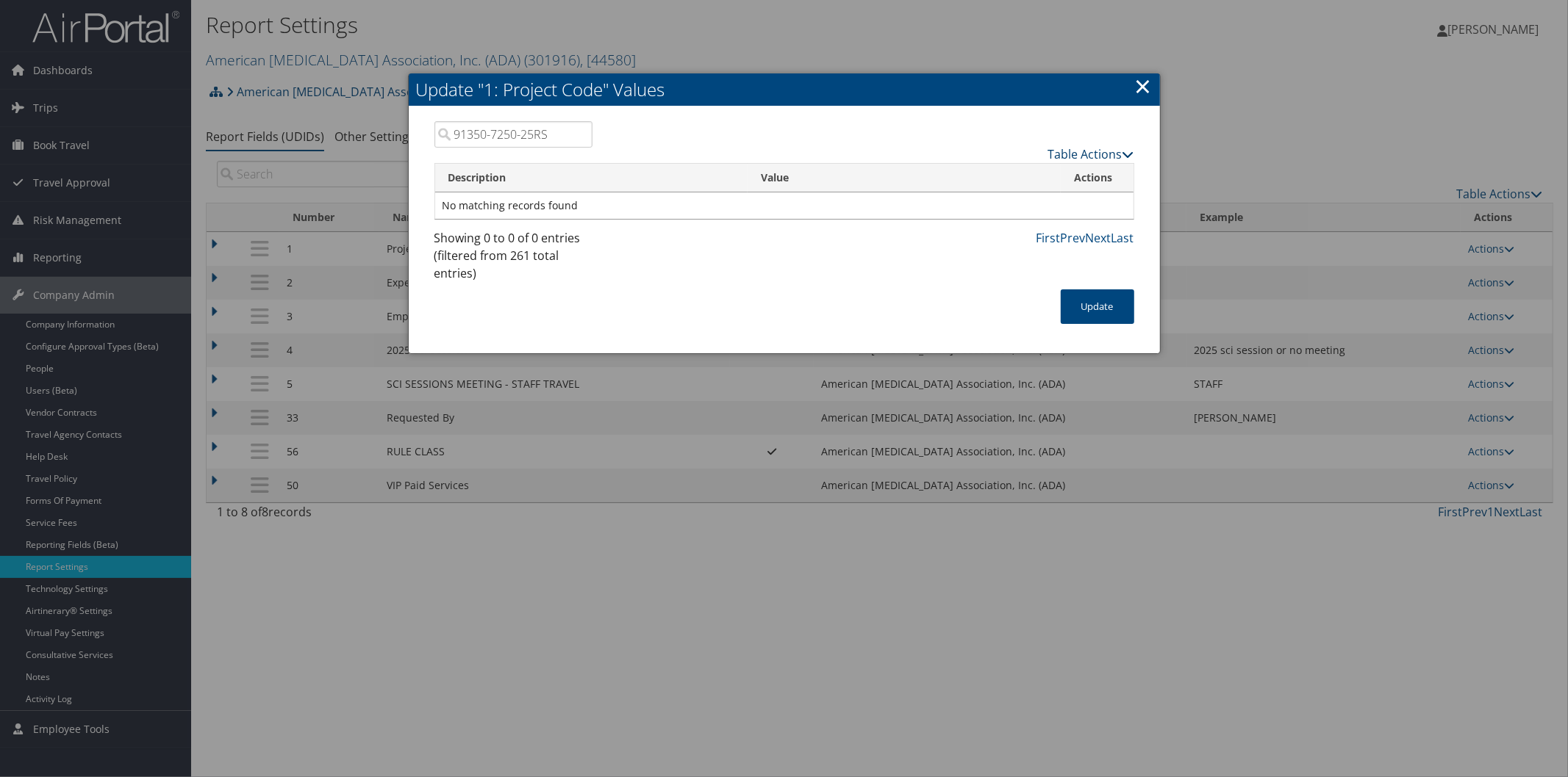
type input "91350-7250-25RS"
click at [1130, 152] on icon at bounding box center [1128, 154] width 11 height 11
click at [949, 171] on icon at bounding box center [953, 176] width 13 height 11
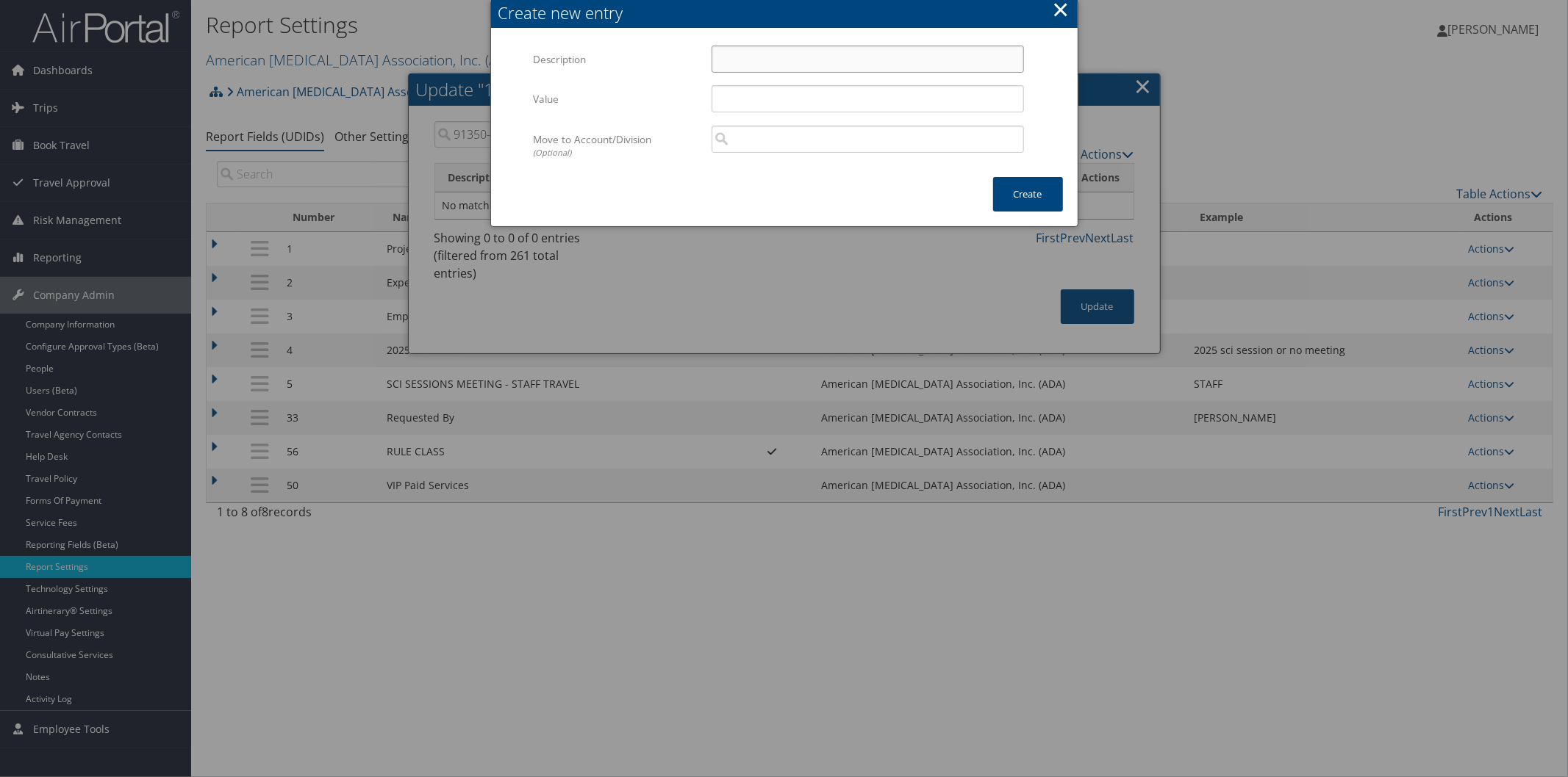
click at [753, 57] on input "Description" at bounding box center [867, 59] width 312 height 27
paste input "91350-7250-25RS"
type input "91350-7250-25RS"
click at [754, 93] on input "Value" at bounding box center [867, 99] width 312 height 27
paste input "91350-7250-25RS"
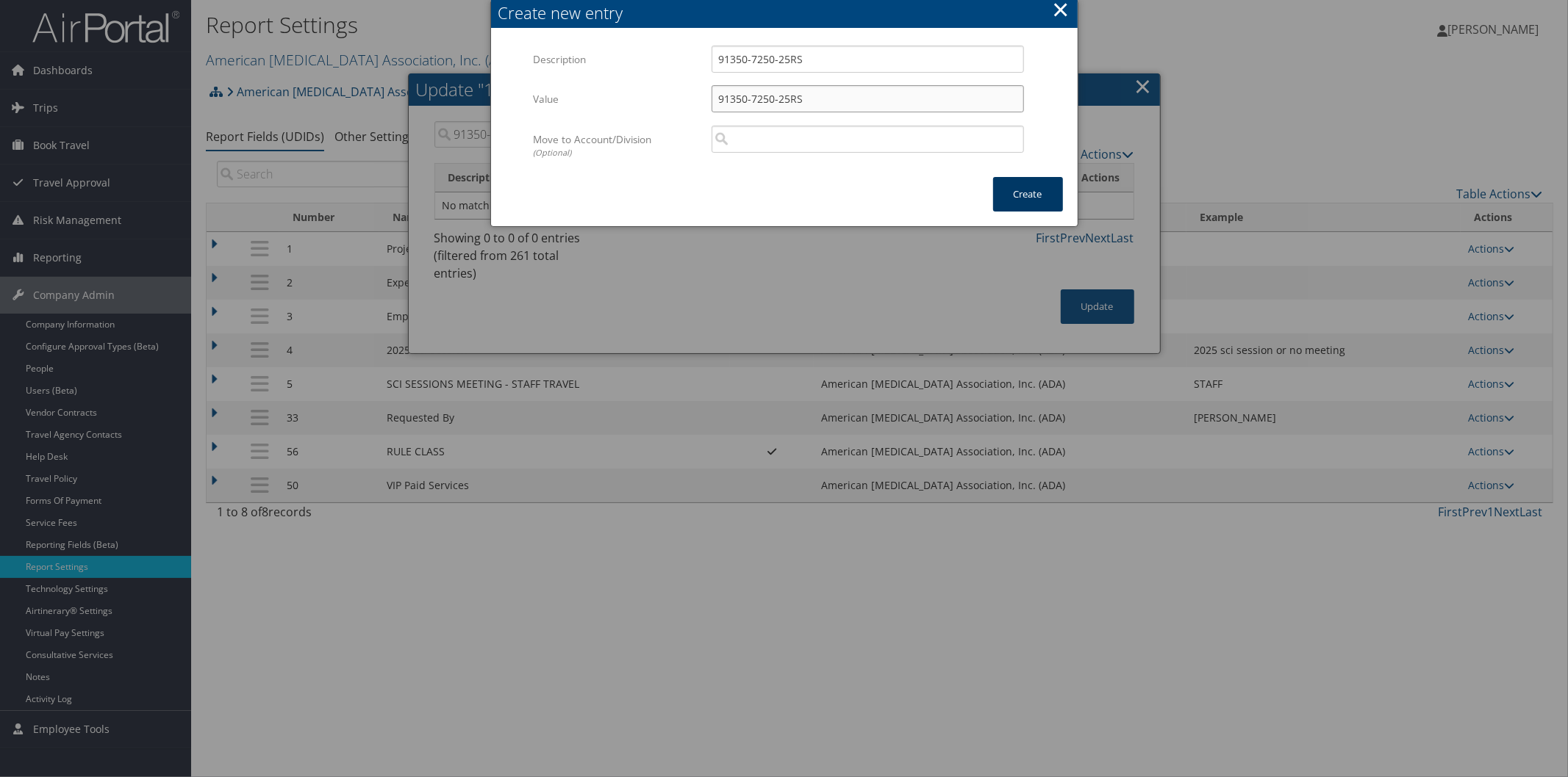
type input "91350-7250-25RS"
click at [1005, 188] on button "Create" at bounding box center [1028, 194] width 70 height 34
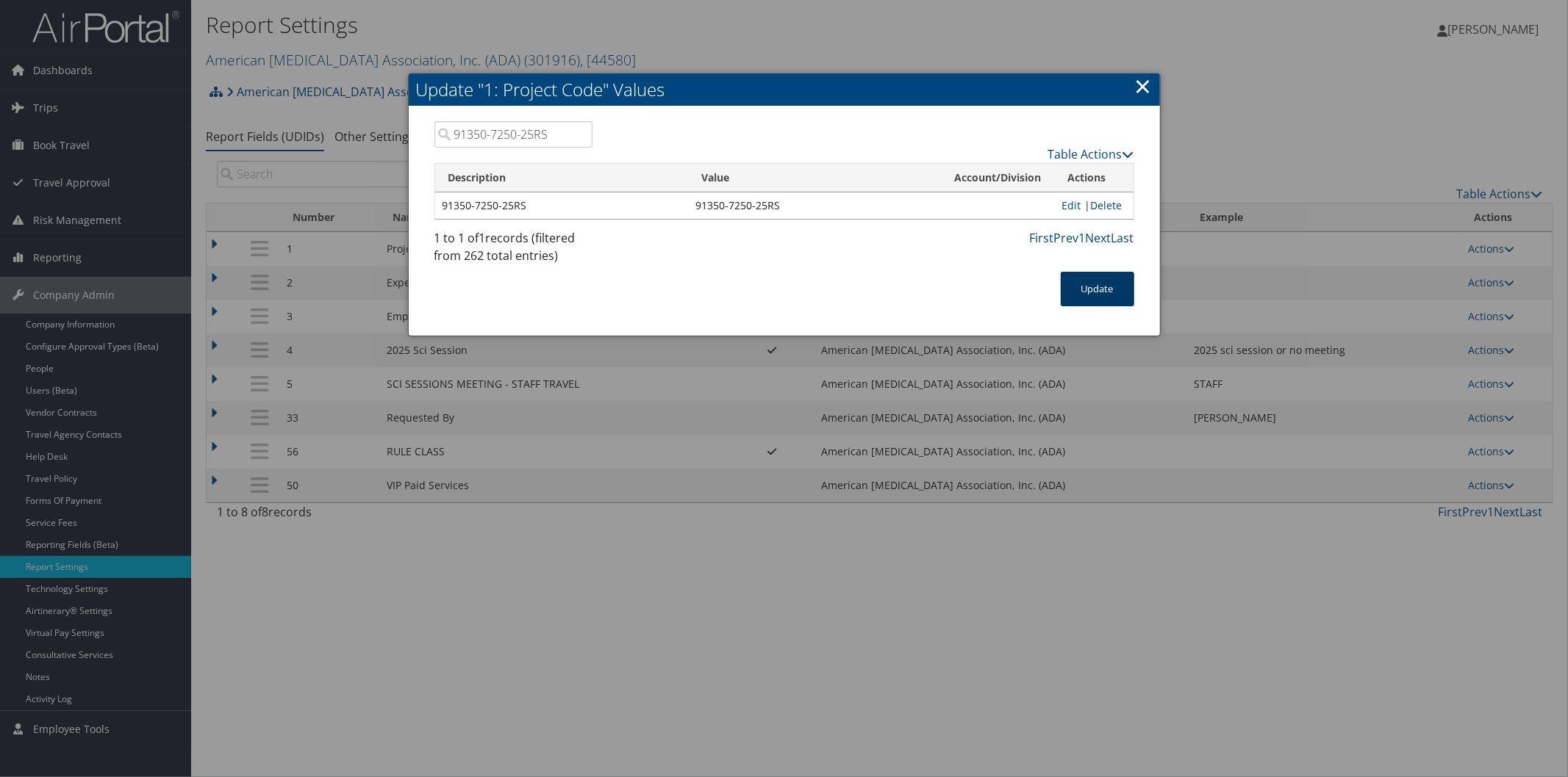
click at [1103, 285] on button "Update" at bounding box center [1097, 289] width 73 height 34
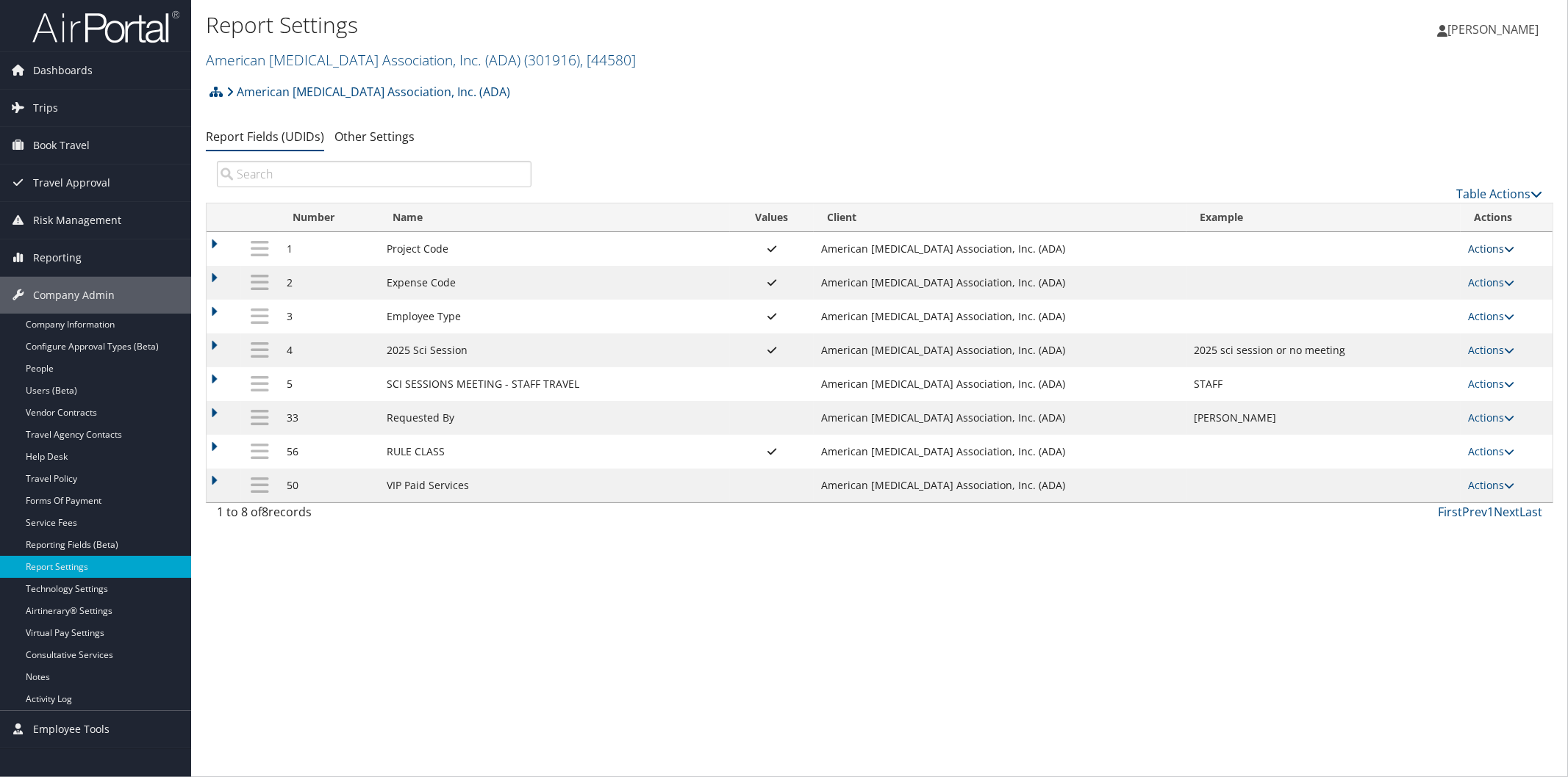
click at [1508, 250] on icon at bounding box center [1509, 249] width 11 height 11
click at [1441, 263] on link "Update Report Field Values" at bounding box center [1435, 272] width 159 height 25
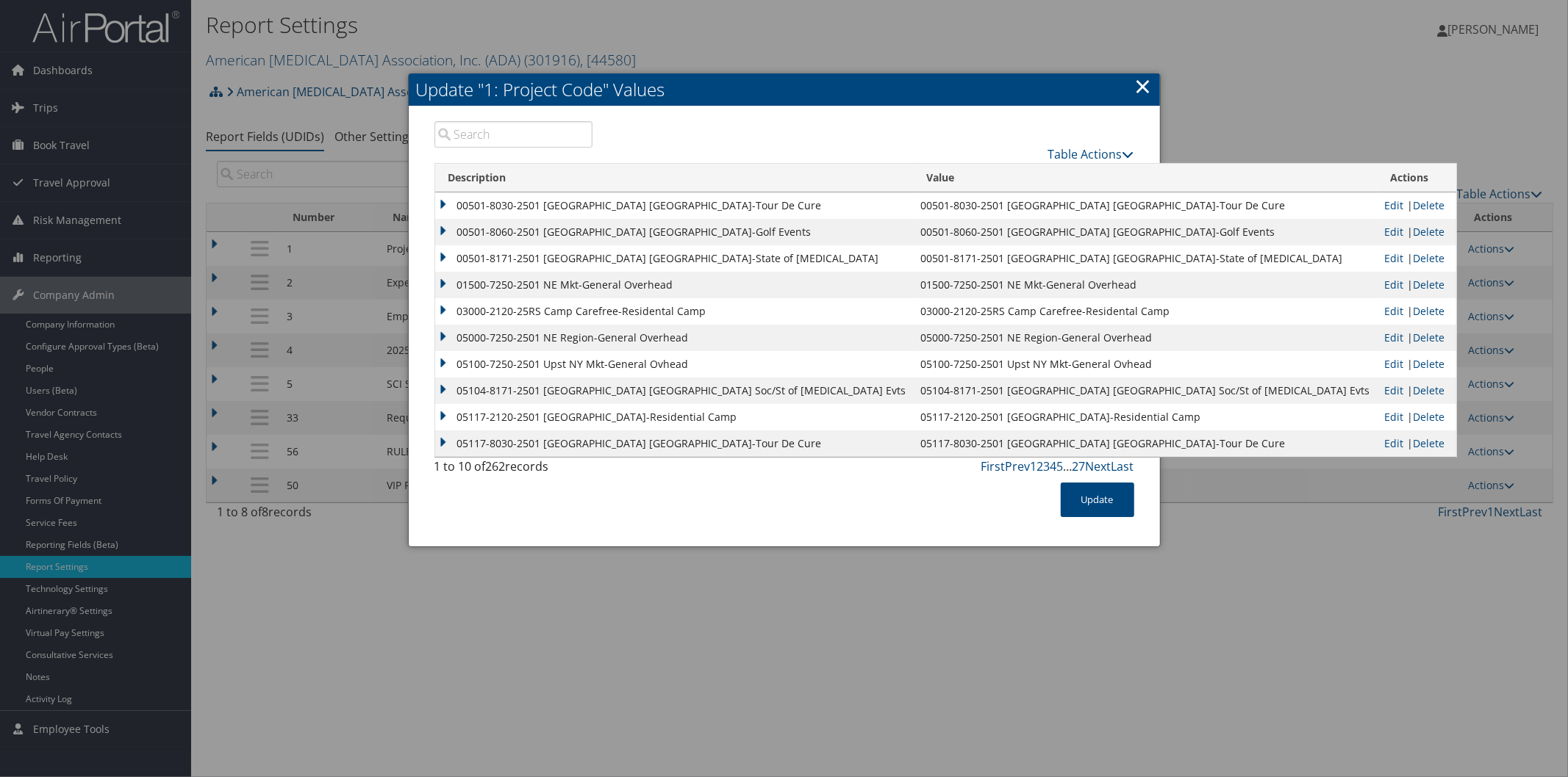
click at [491, 130] on input "search" at bounding box center [514, 135] width 159 height 26
paste input "91350-7250-25RS"
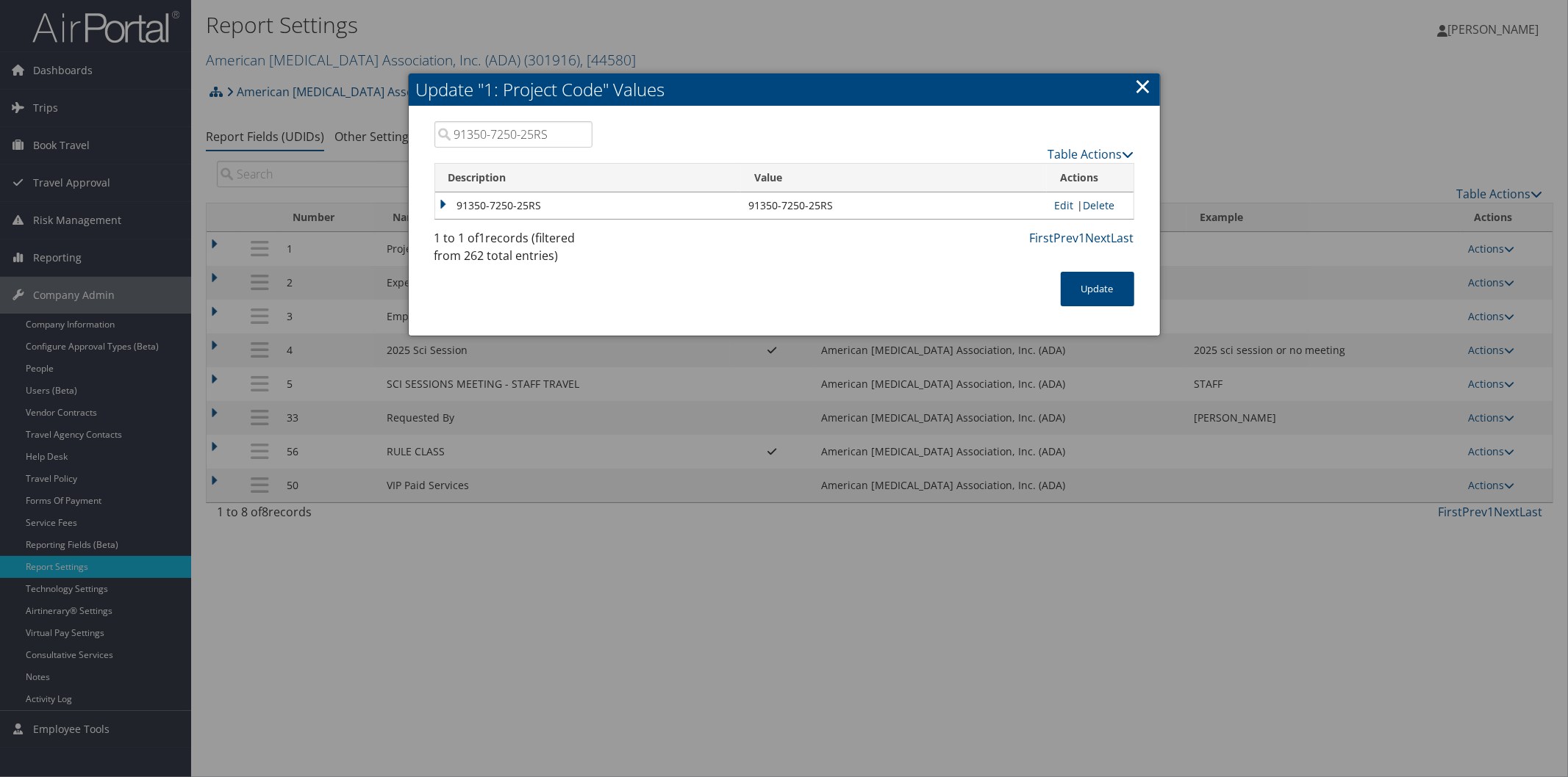
type input "91350-7250-25RS"
click at [1144, 85] on link "×" at bounding box center [1143, 86] width 17 height 29
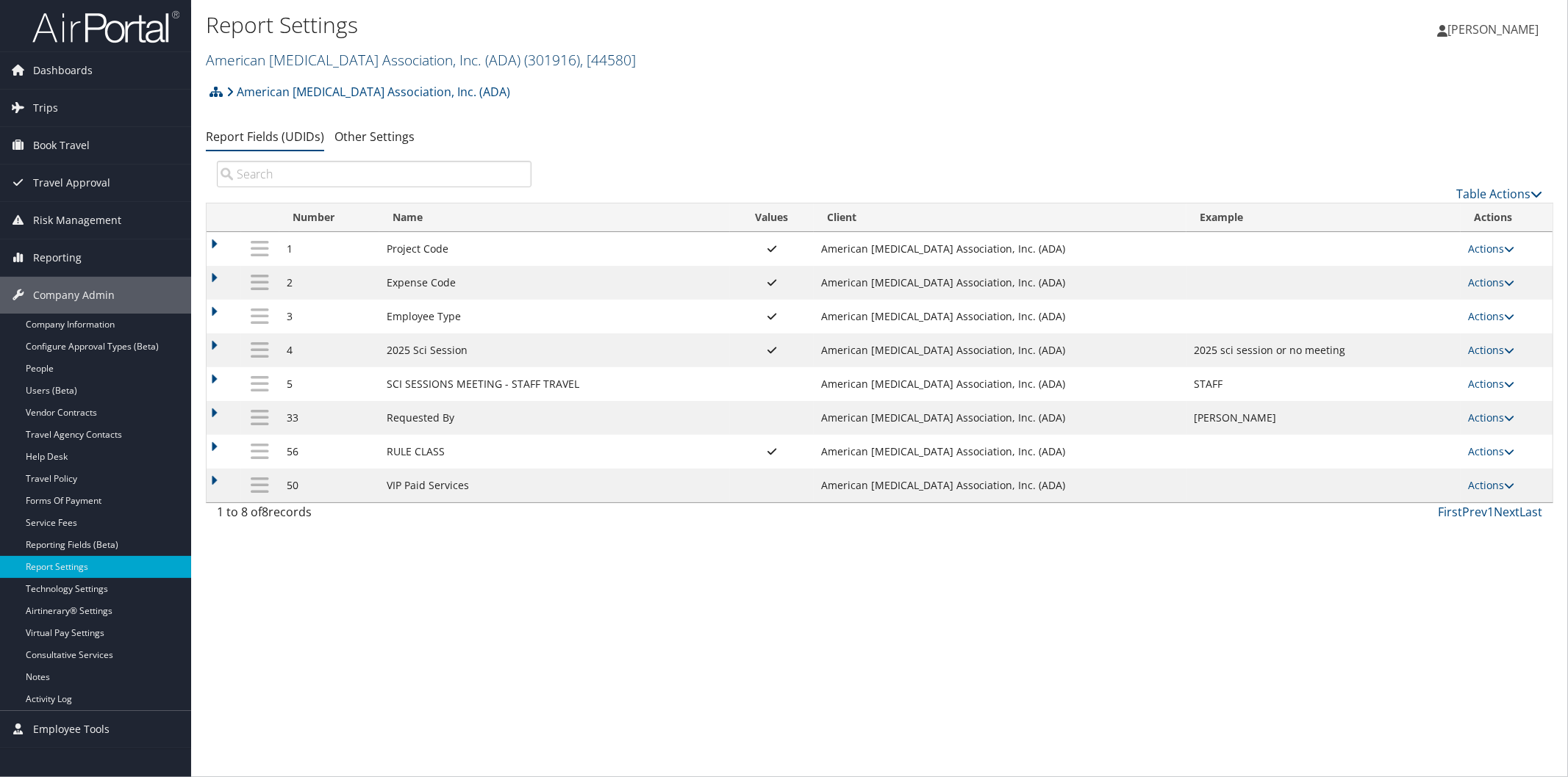
click at [252, 62] on link "American Diabetes Association, Inc. (ADA) ( 301916 ) , [ 44580 ]" at bounding box center [420, 60] width 430 height 20
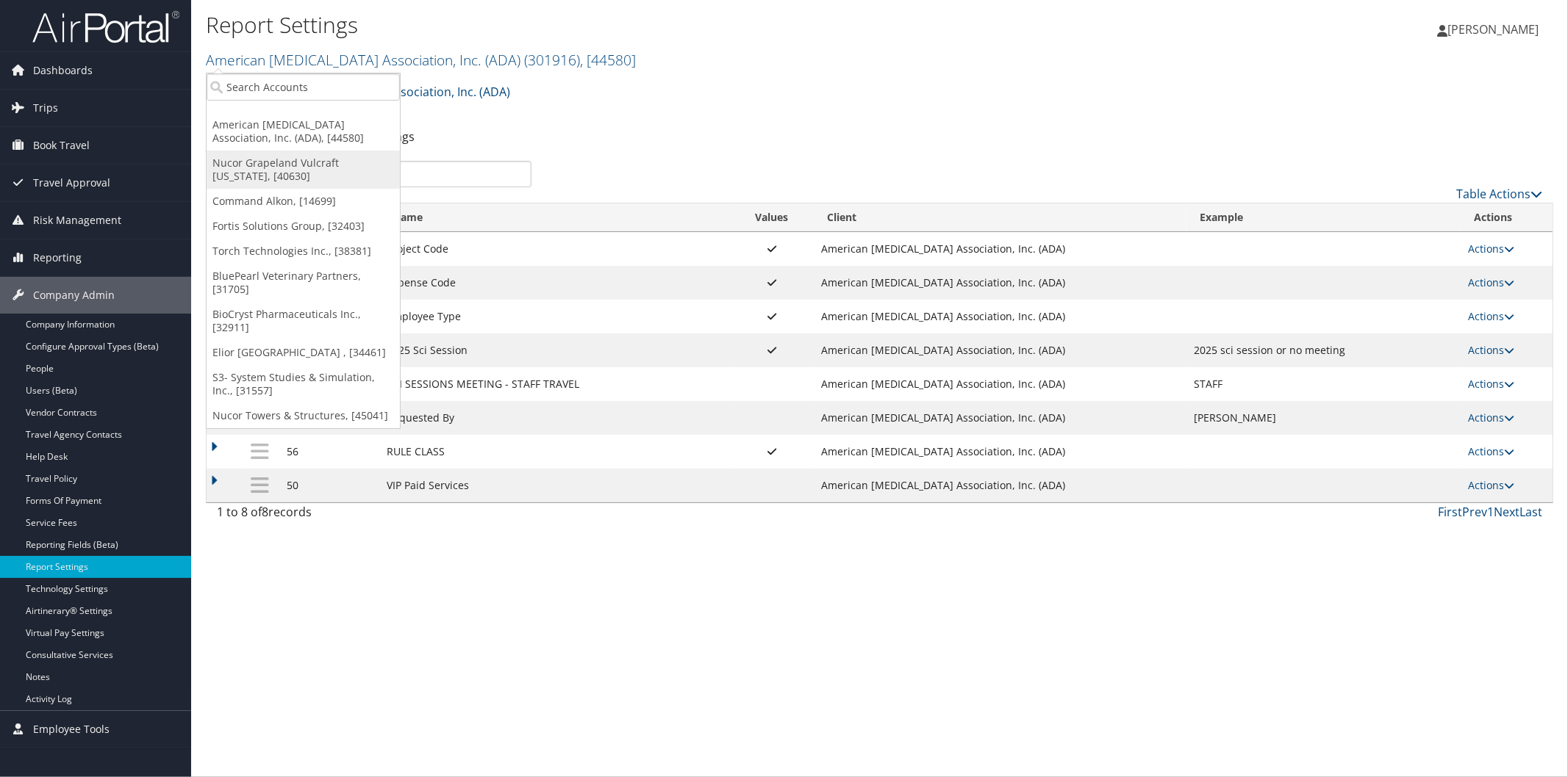
click at [290, 157] on link "Nucor Grapeland Vulcraft [US_STATE], [40630]" at bounding box center [303, 170] width 193 height 38
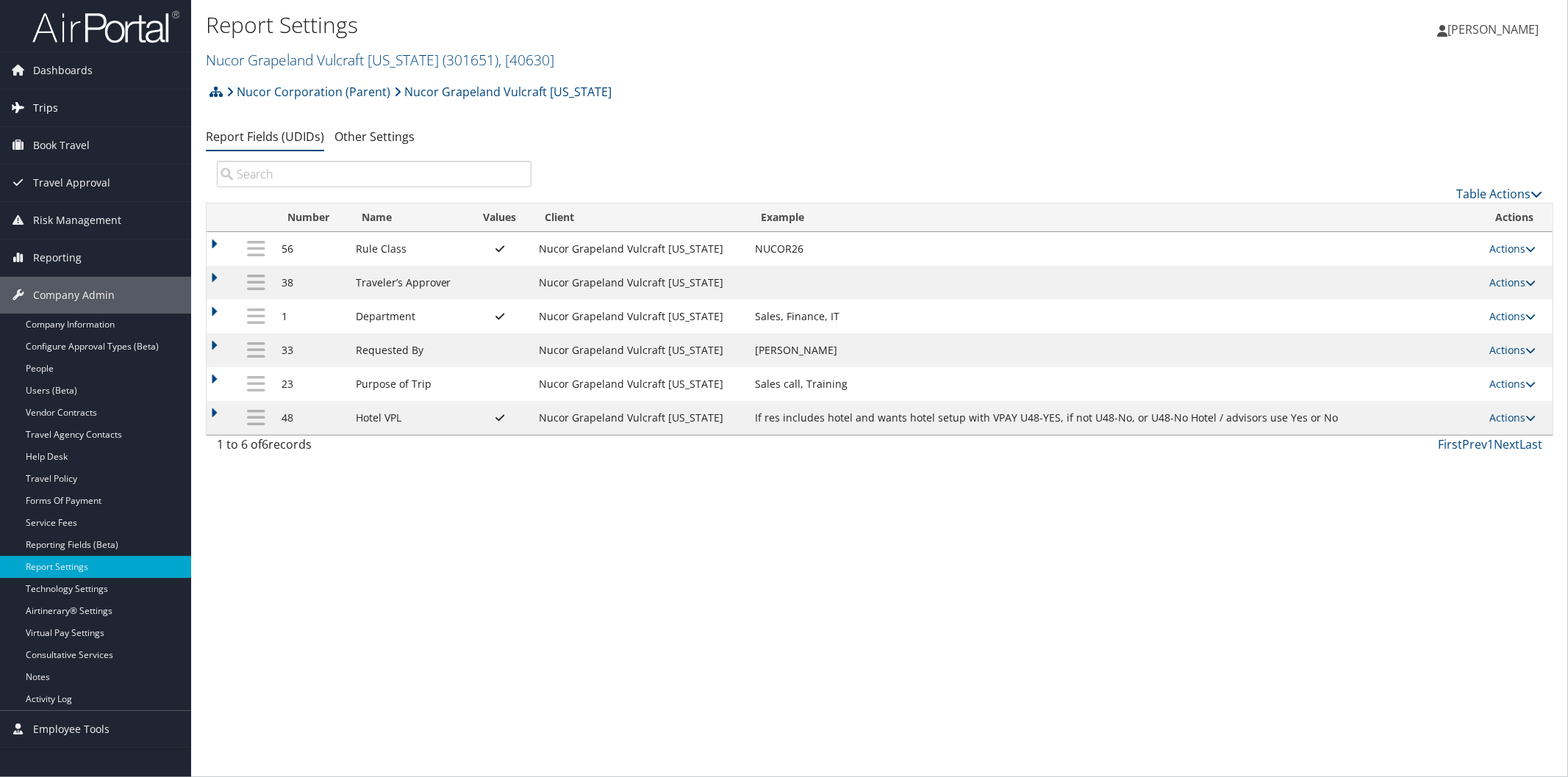
click at [60, 101] on link "Trips" at bounding box center [95, 108] width 191 height 37
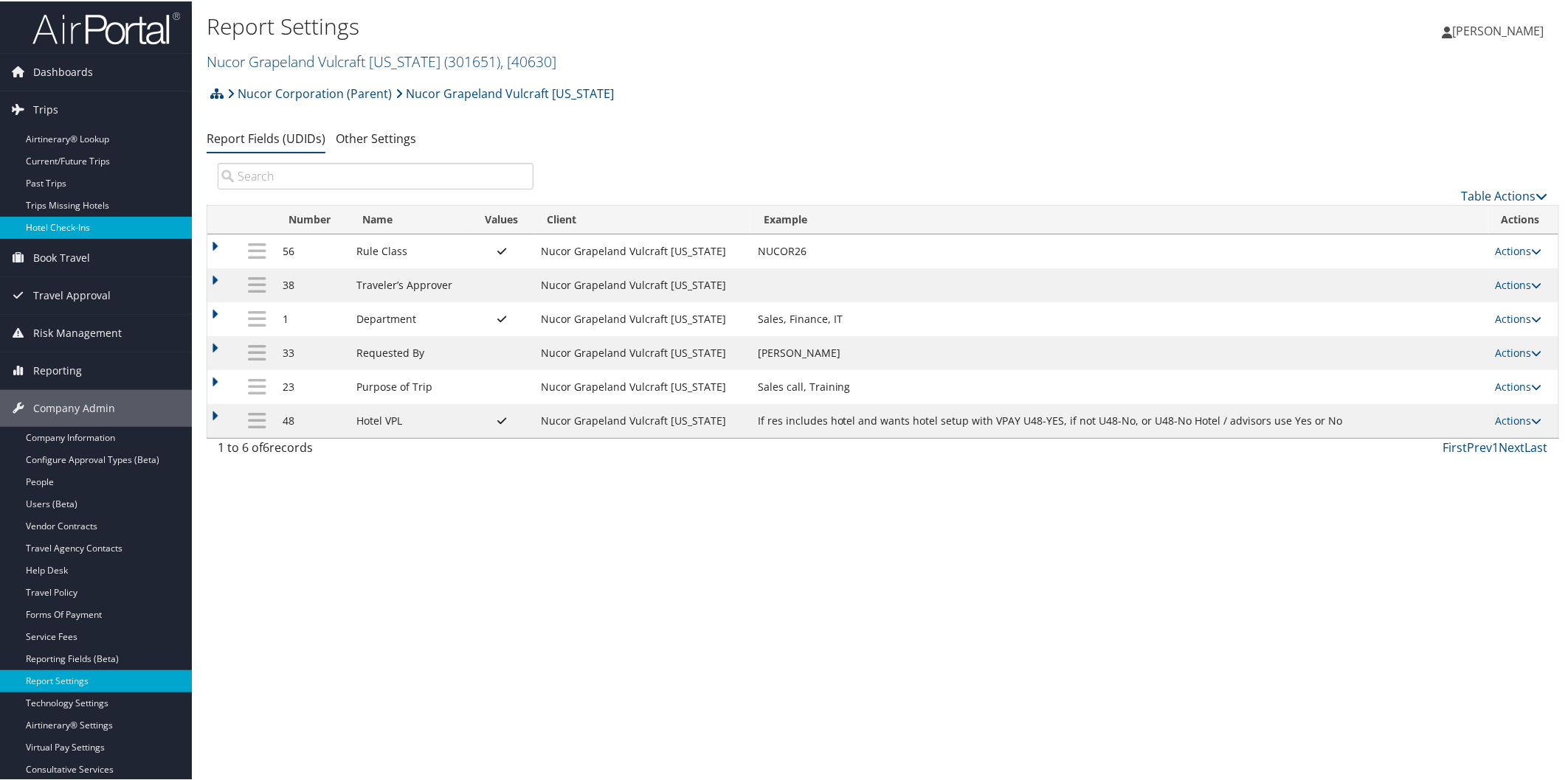
click at [79, 227] on link "Hotel Check-ins" at bounding box center [96, 226] width 192 height 22
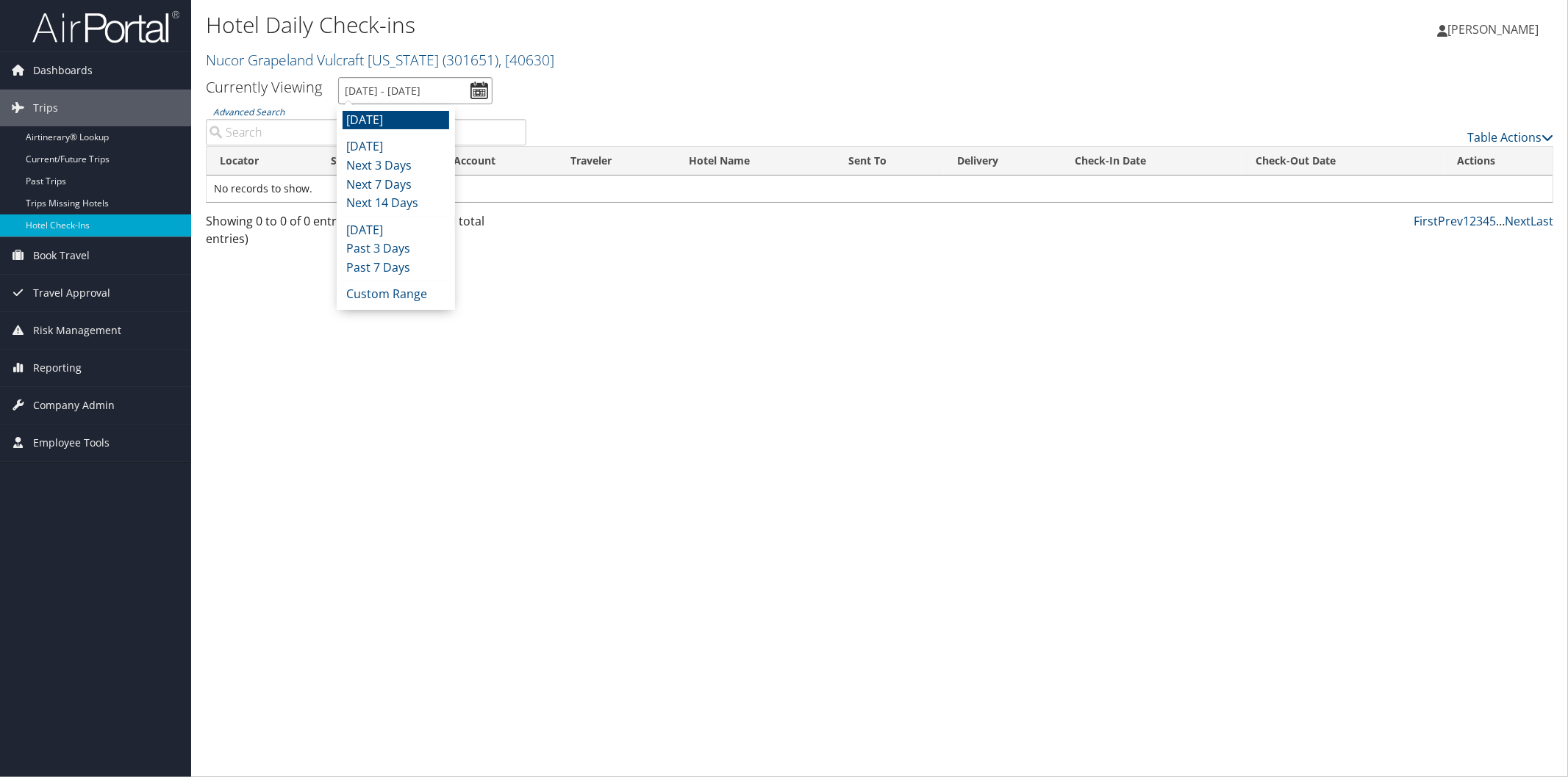
click at [400, 90] on input "[DATE] - [DATE]" at bounding box center [414, 91] width 154 height 27
click at [388, 183] on li "Next 7 Days" at bounding box center [396, 184] width 107 height 19
type input "[DATE] - [DATE]"
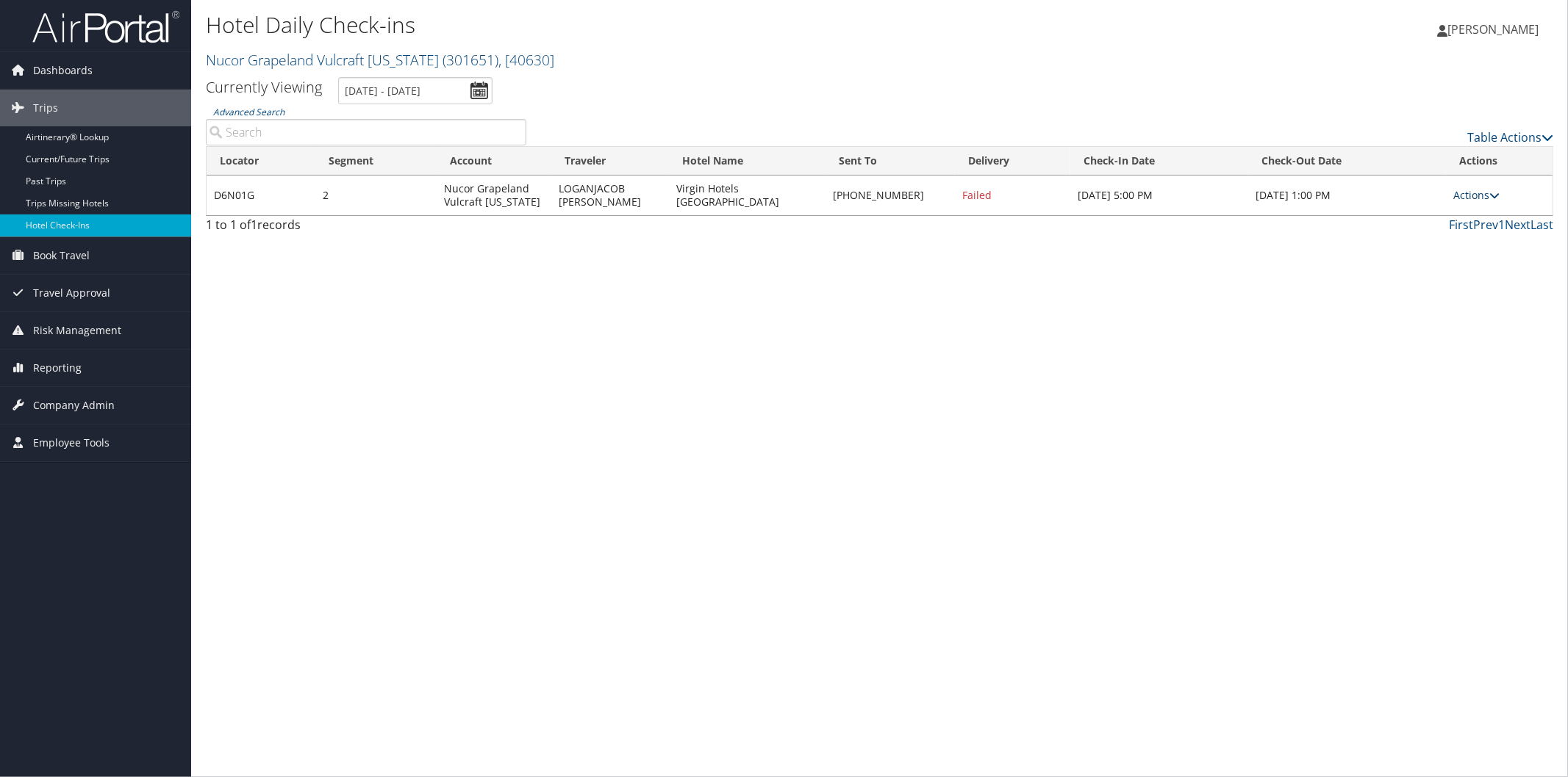
click at [1490, 195] on icon at bounding box center [1495, 195] width 11 height 11
click at [1413, 240] on link "Logs" at bounding box center [1433, 241] width 126 height 25
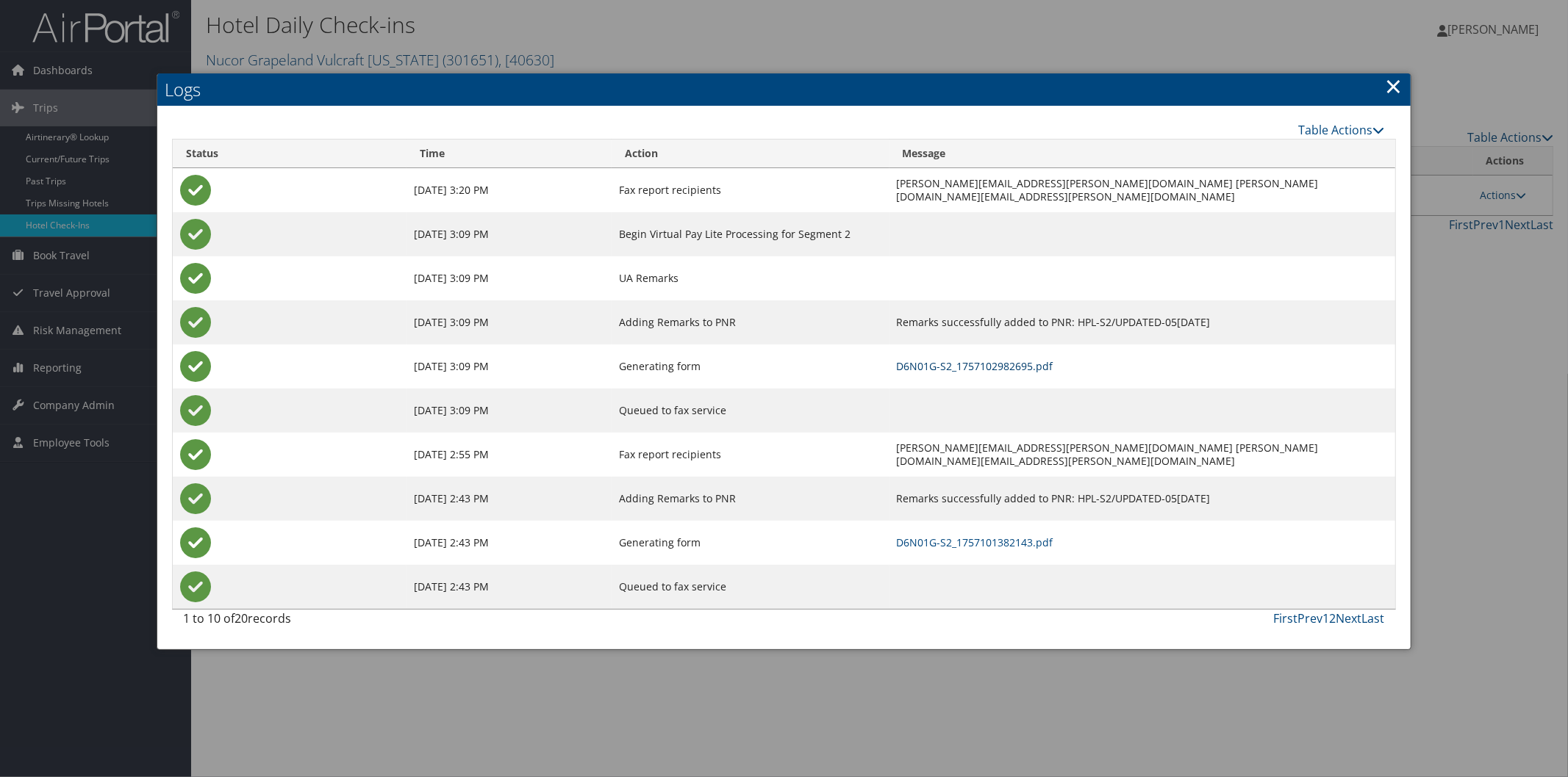
click at [900, 364] on link "D6N01G-S2_1757102982695.pdf" at bounding box center [975, 366] width 157 height 14
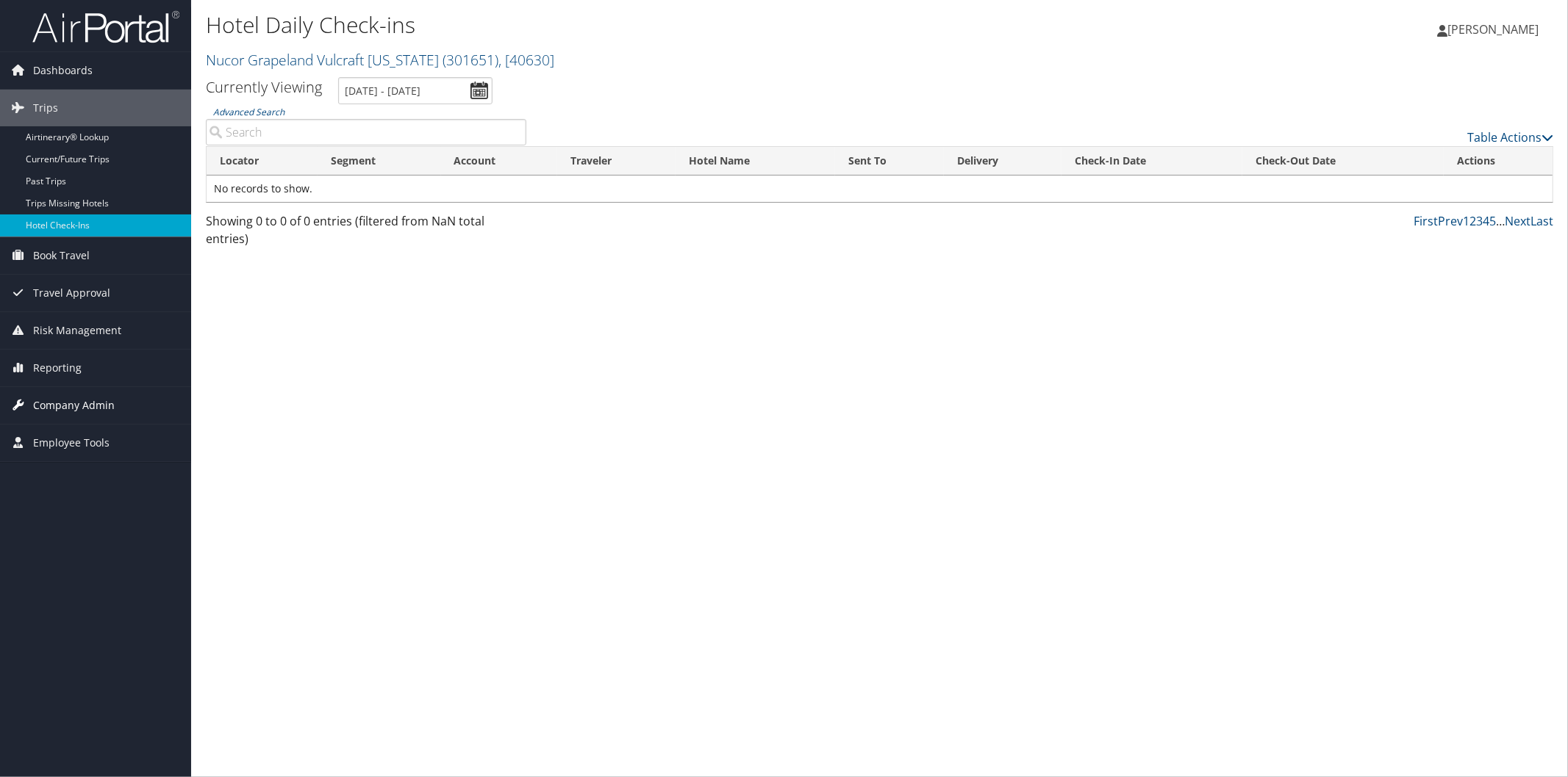
click at [59, 400] on span "Company Admin" at bounding box center [74, 405] width 82 height 37
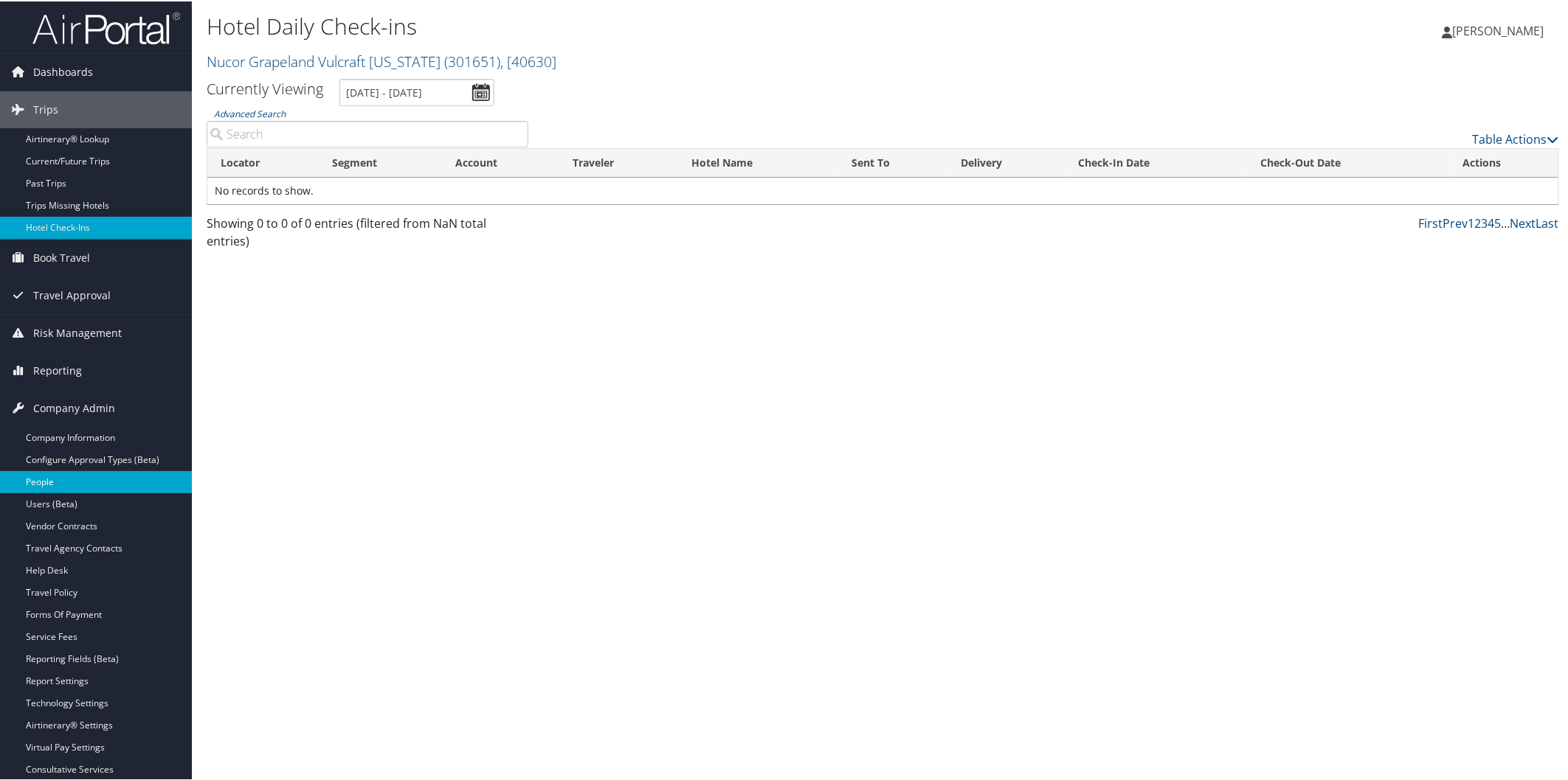
click at [52, 481] on link "People" at bounding box center [96, 480] width 192 height 22
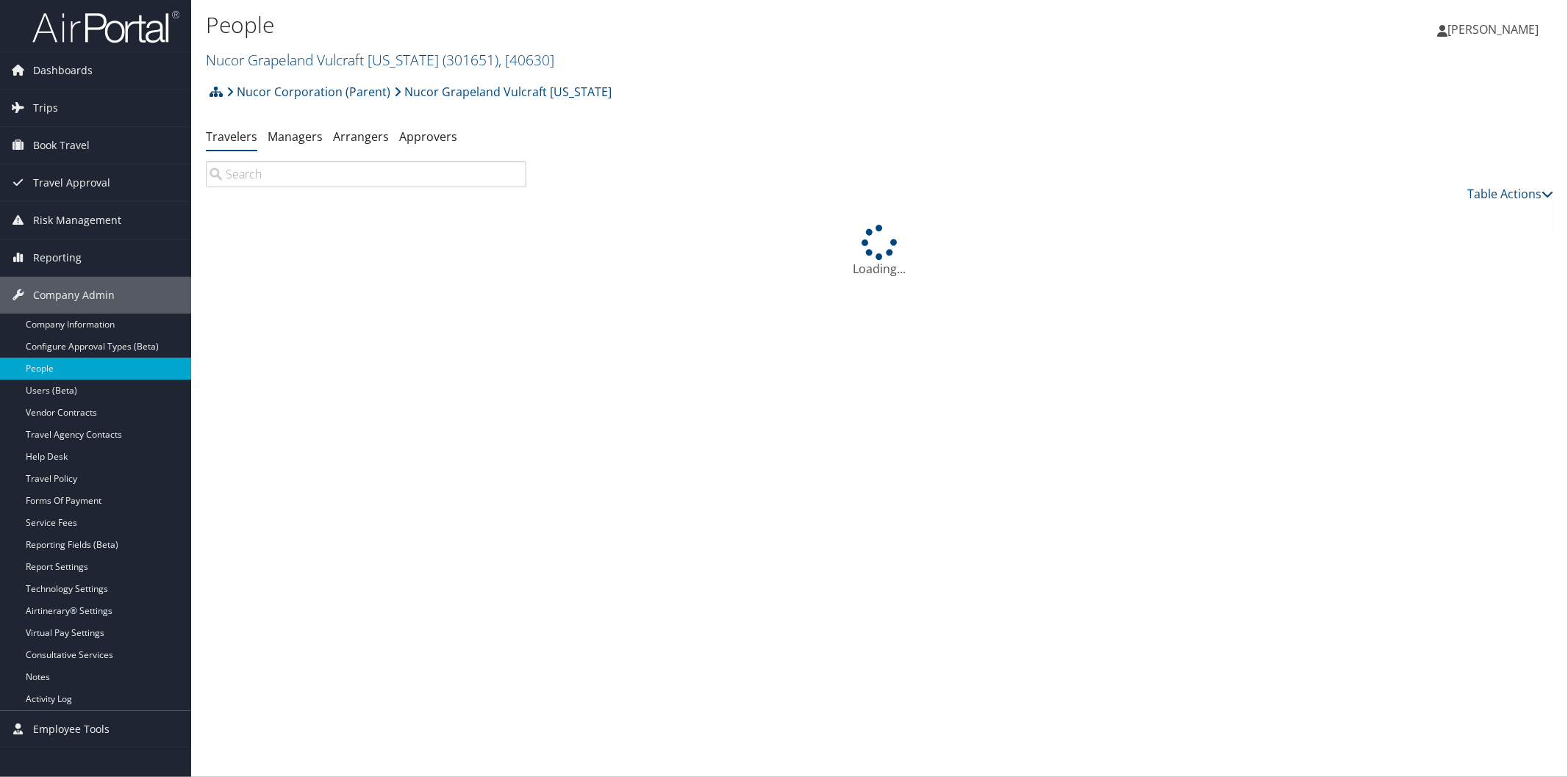
click at [399, 179] on input "search" at bounding box center [365, 174] width 321 height 26
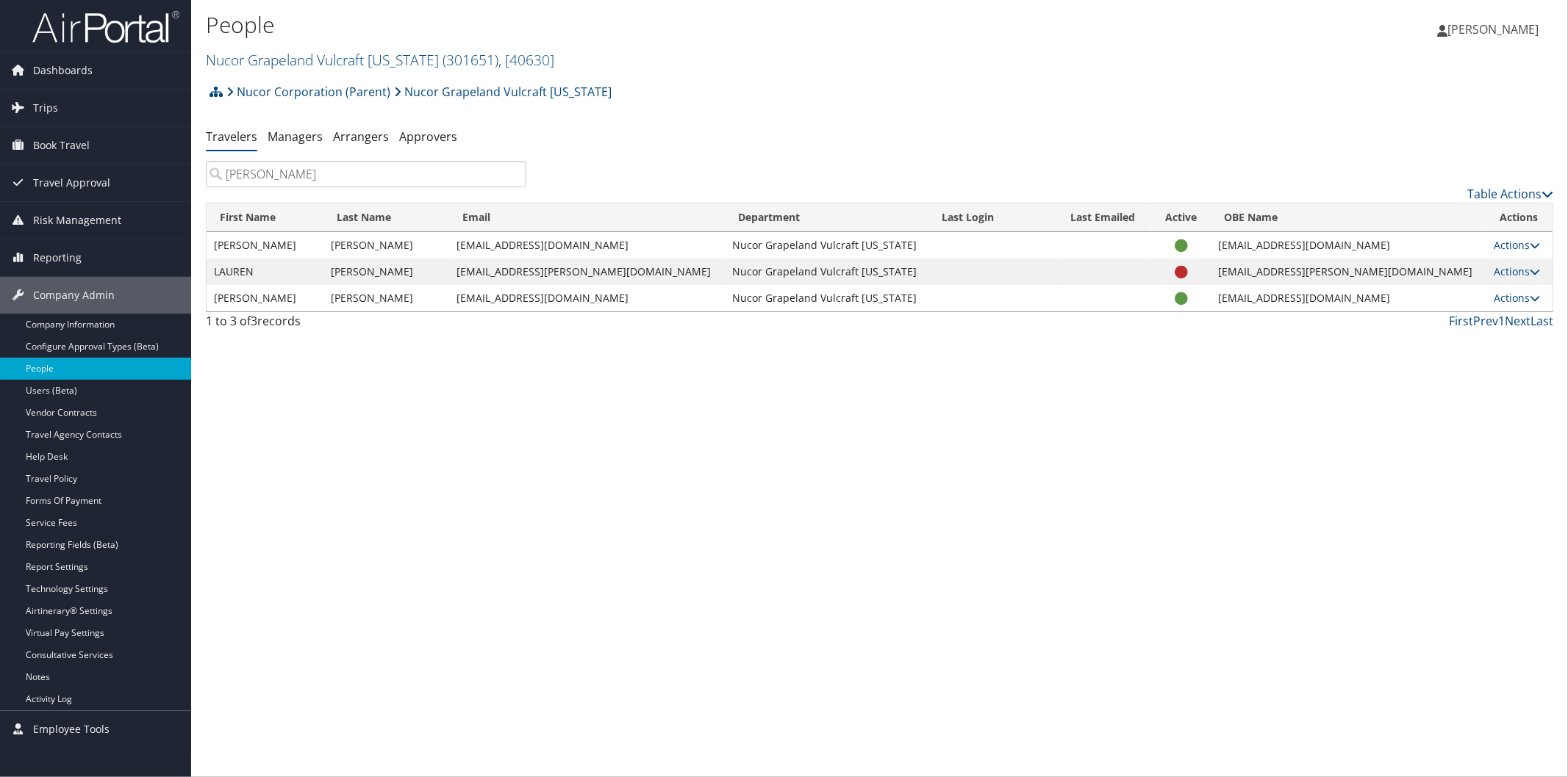
type input "[PERSON_NAME]"
drag, startPoint x: 498, startPoint y: 299, endPoint x: 616, endPoint y: 309, distance: 118.4
click at [616, 309] on td "[EMAIL_ADDRESS][DOMAIN_NAME]" at bounding box center [587, 298] width 275 height 26
copy td "[EMAIL_ADDRESS][DOMAIN_NAME]"
